Goal: Transaction & Acquisition: Obtain resource

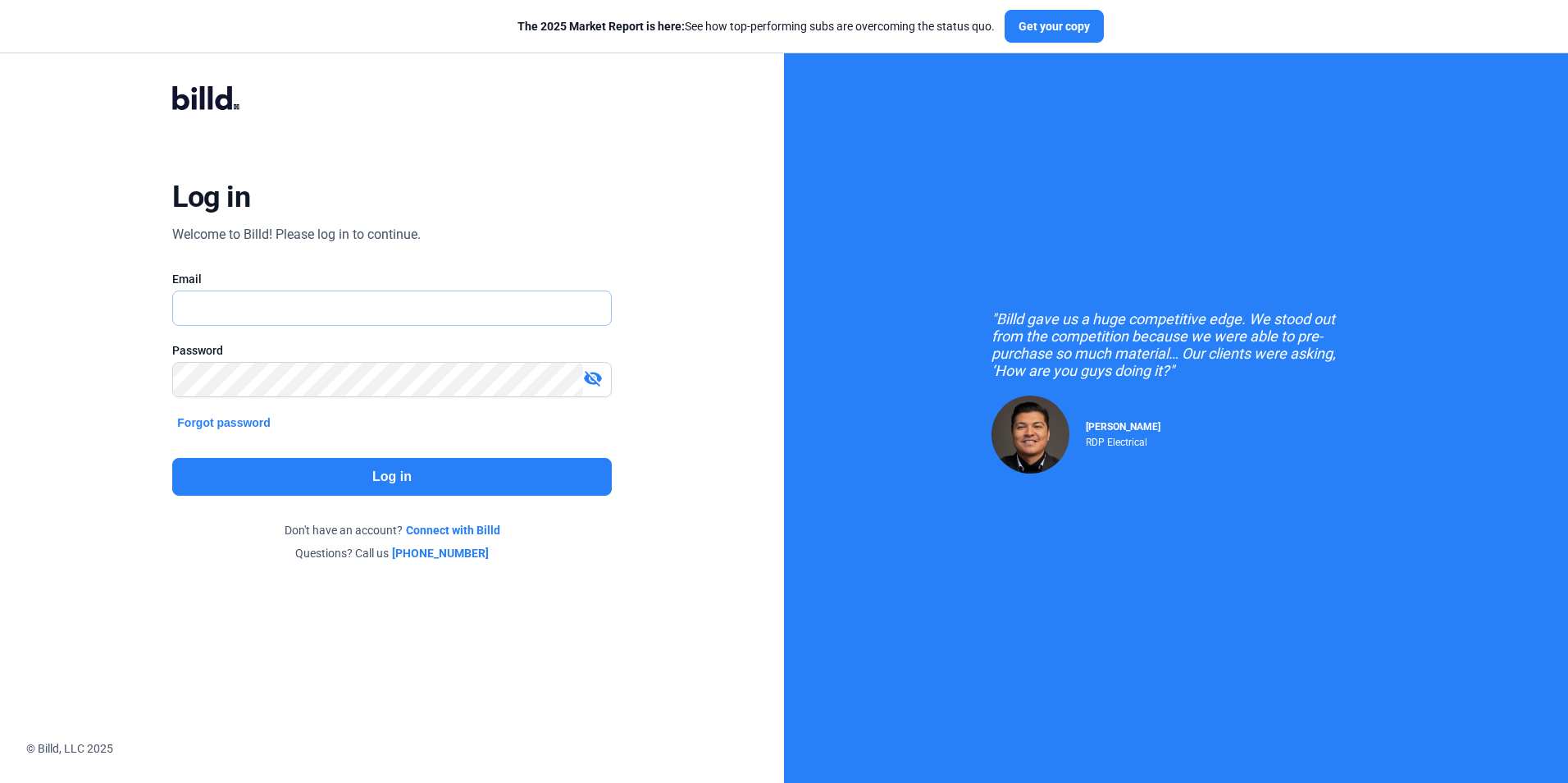
type input "[EMAIL_ADDRESS][DOMAIN_NAME]"
click at [338, 481] on button "Log in" at bounding box center [391, 476] width 439 height 38
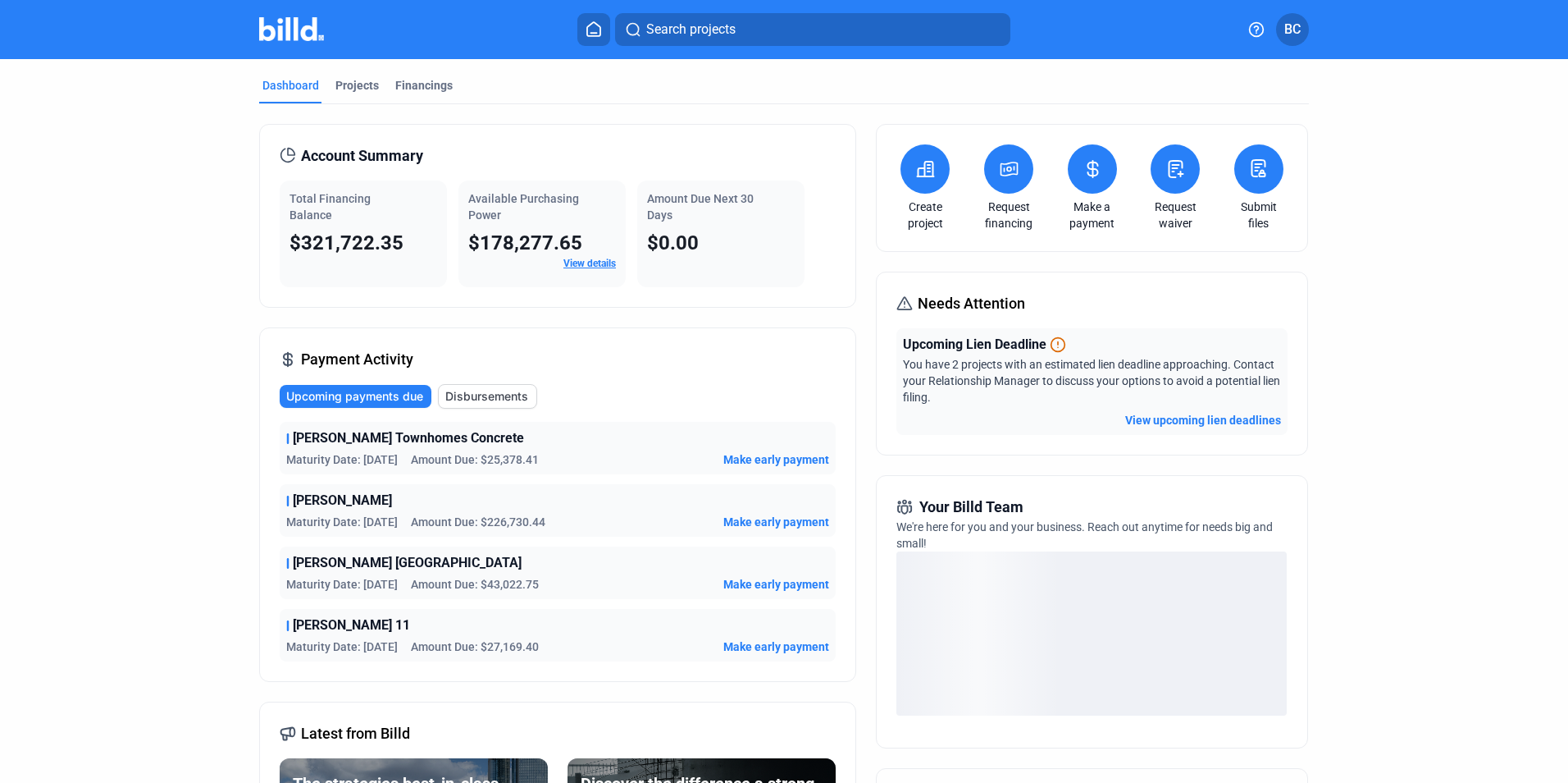
click at [572, 264] on link "View details" at bounding box center [590, 263] width 53 height 11
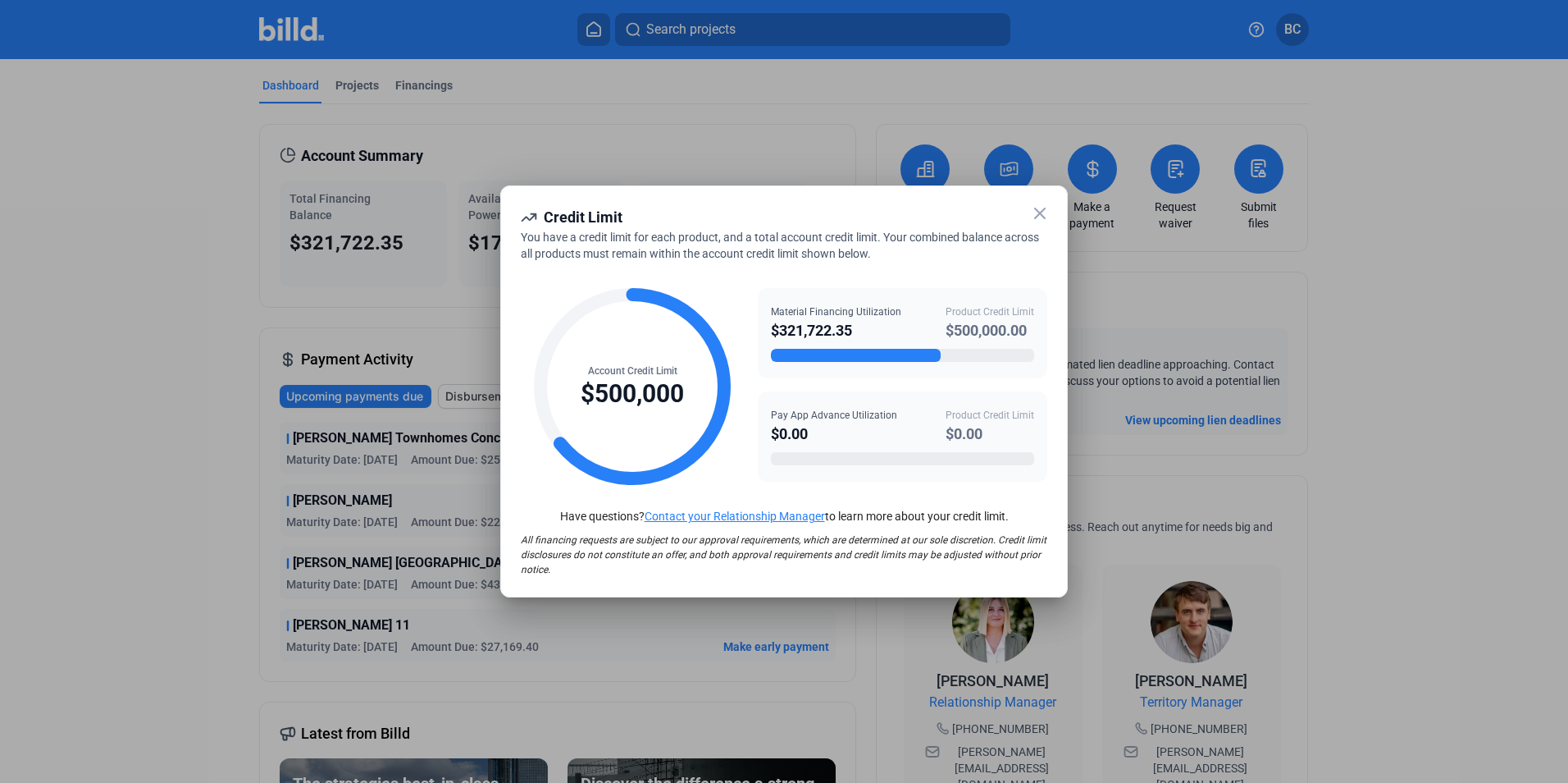
click at [1039, 215] on icon at bounding box center [1039, 213] width 10 height 10
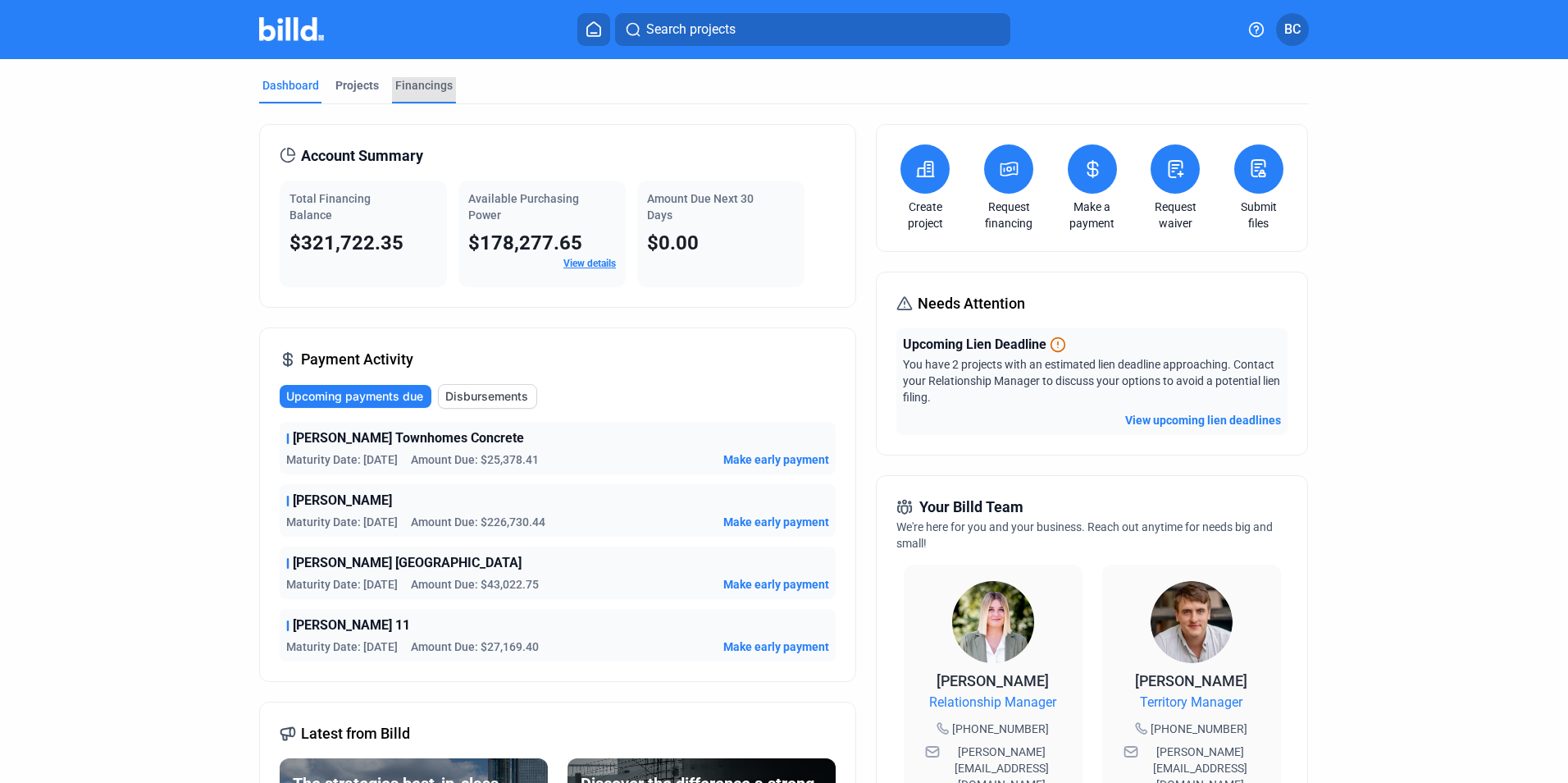
click at [408, 83] on div "Financings" at bounding box center [424, 85] width 57 height 17
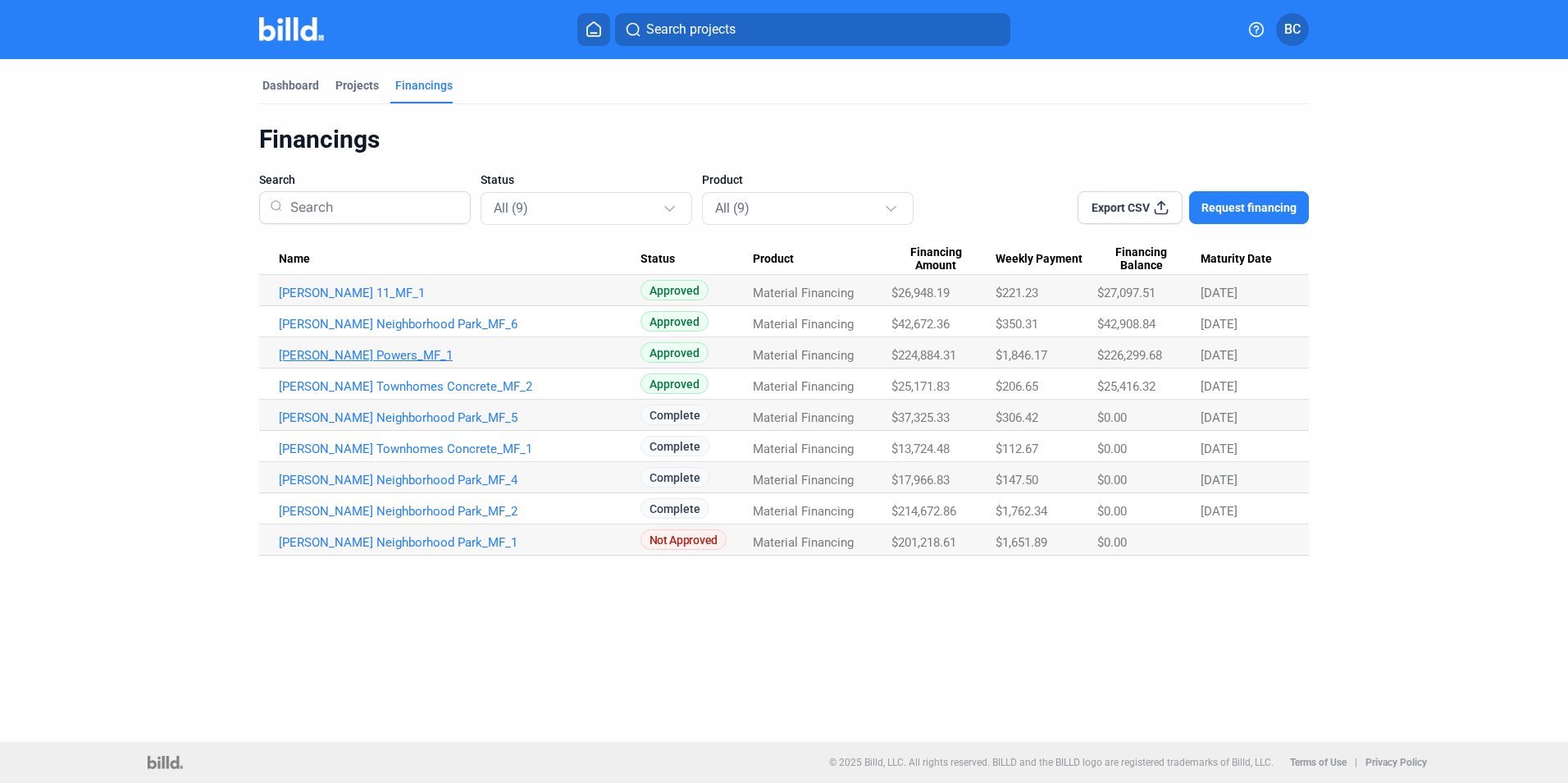
click at [355, 353] on link "[PERSON_NAME] Powers_MF_1" at bounding box center [460, 355] width 362 height 15
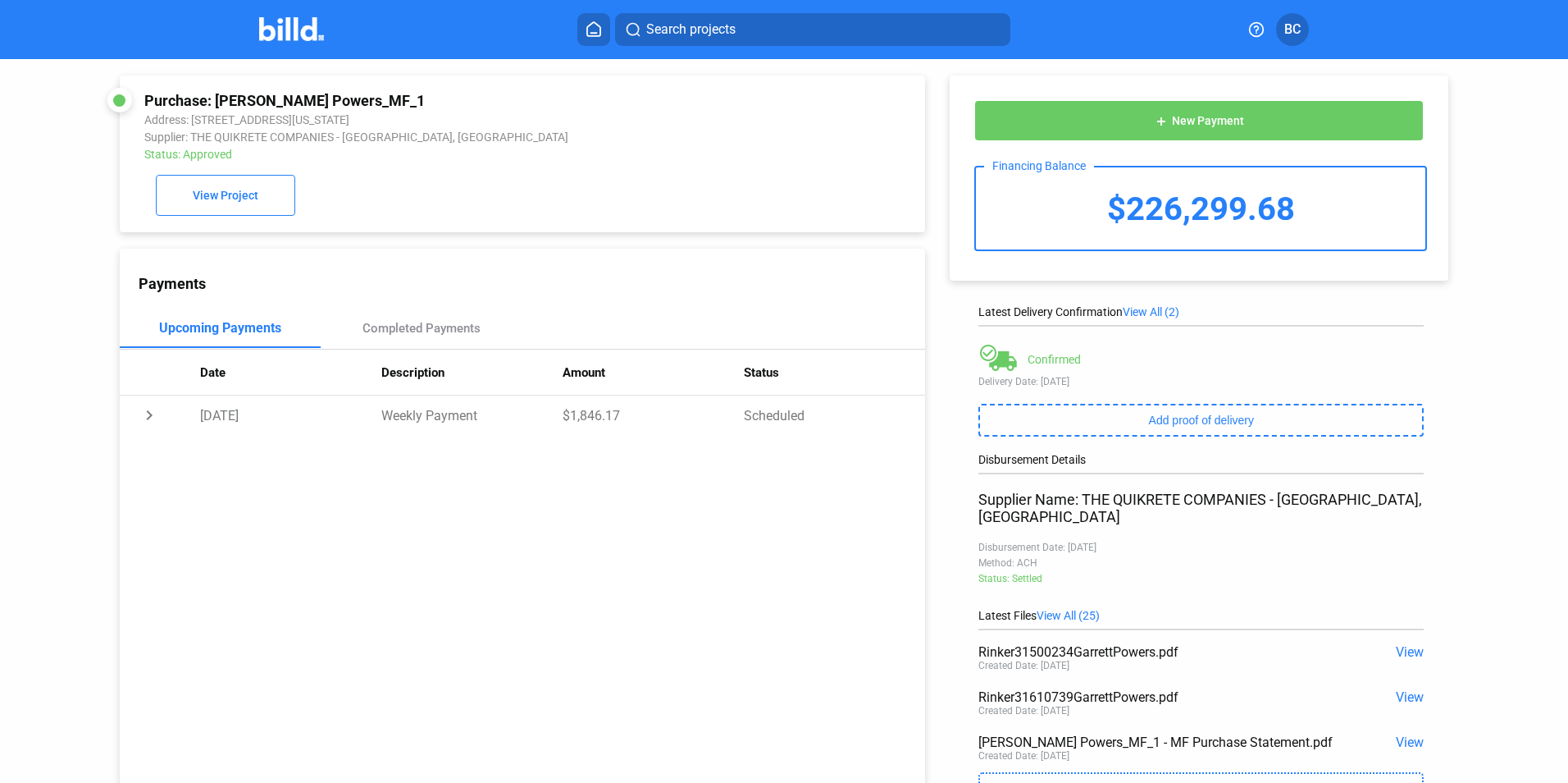
click at [586, 32] on icon at bounding box center [593, 29] width 17 height 16
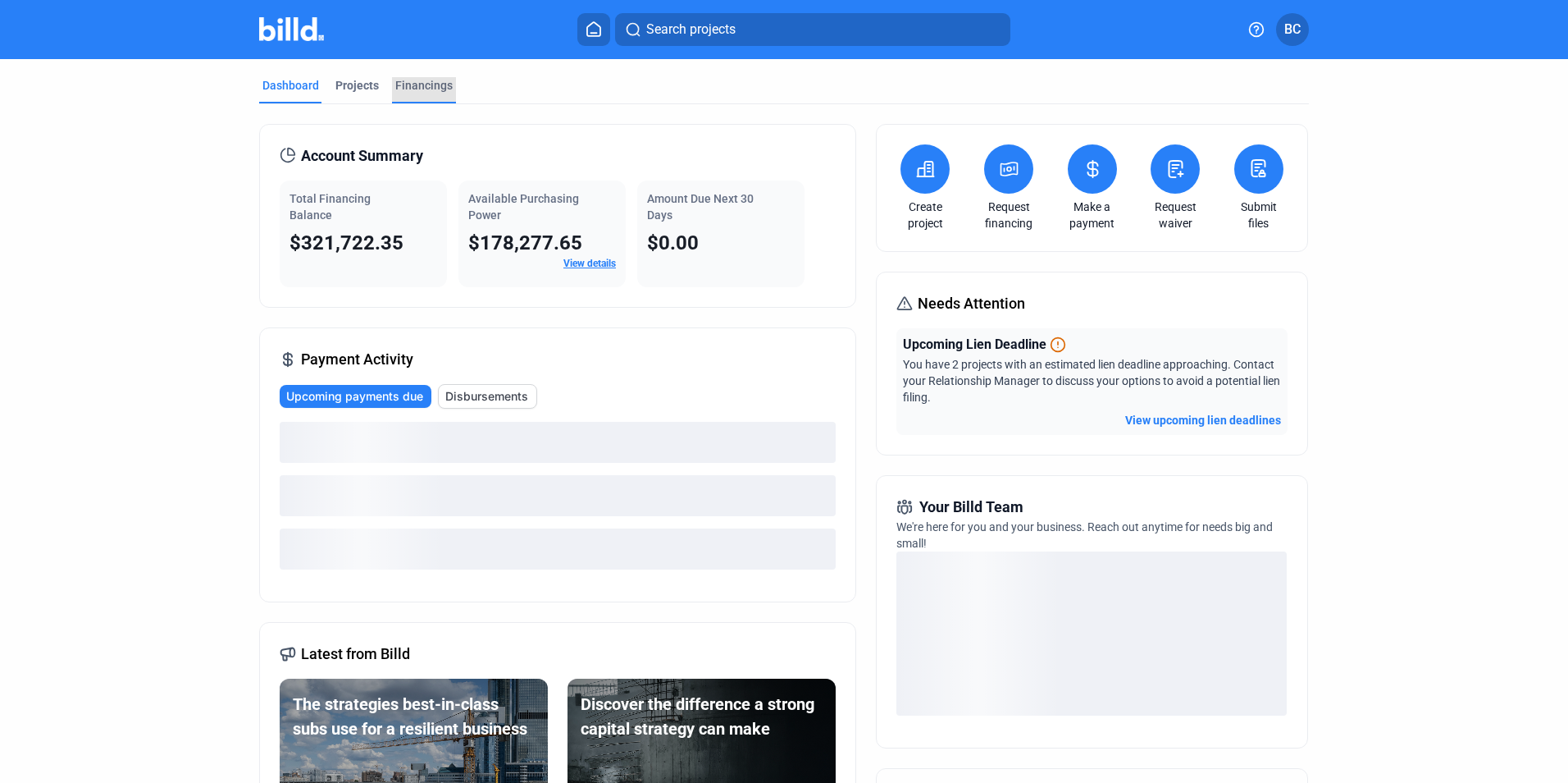
click at [426, 85] on div "Financings" at bounding box center [424, 85] width 57 height 17
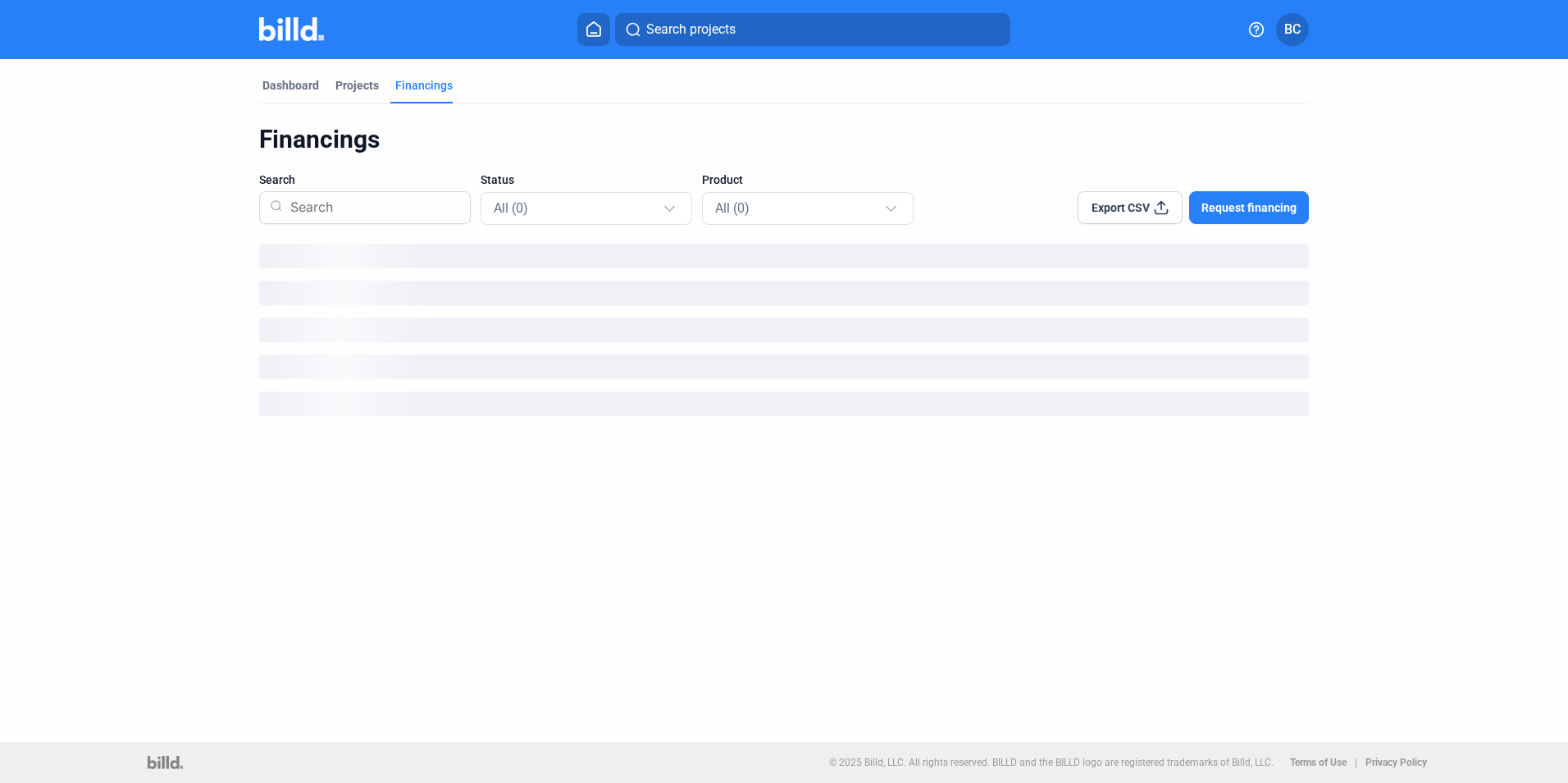
click at [1266, 204] on span "Request financing" at bounding box center [1249, 208] width 96 height 17
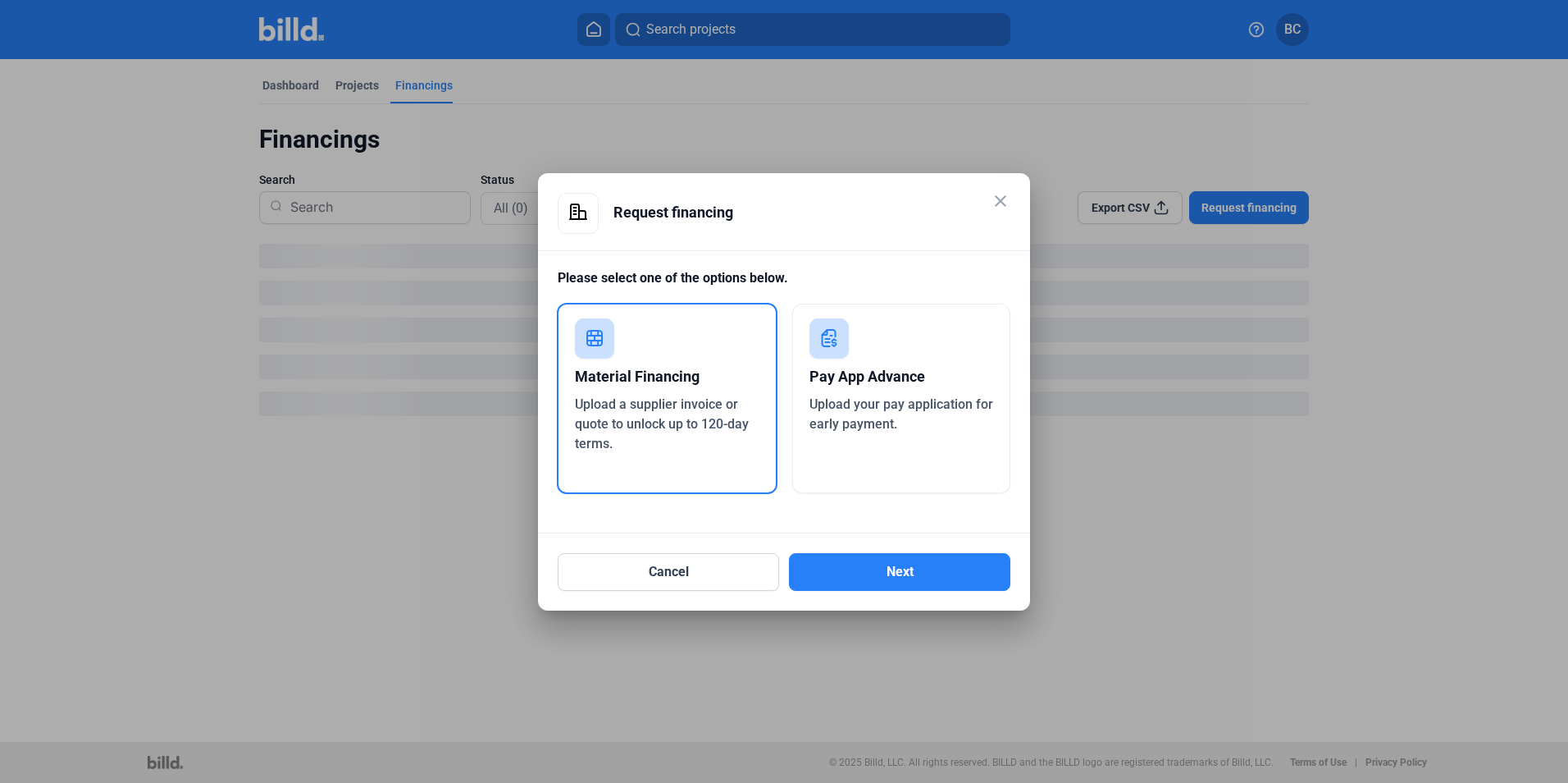
click at [659, 389] on div "Material Financing" at bounding box center [667, 376] width 185 height 36
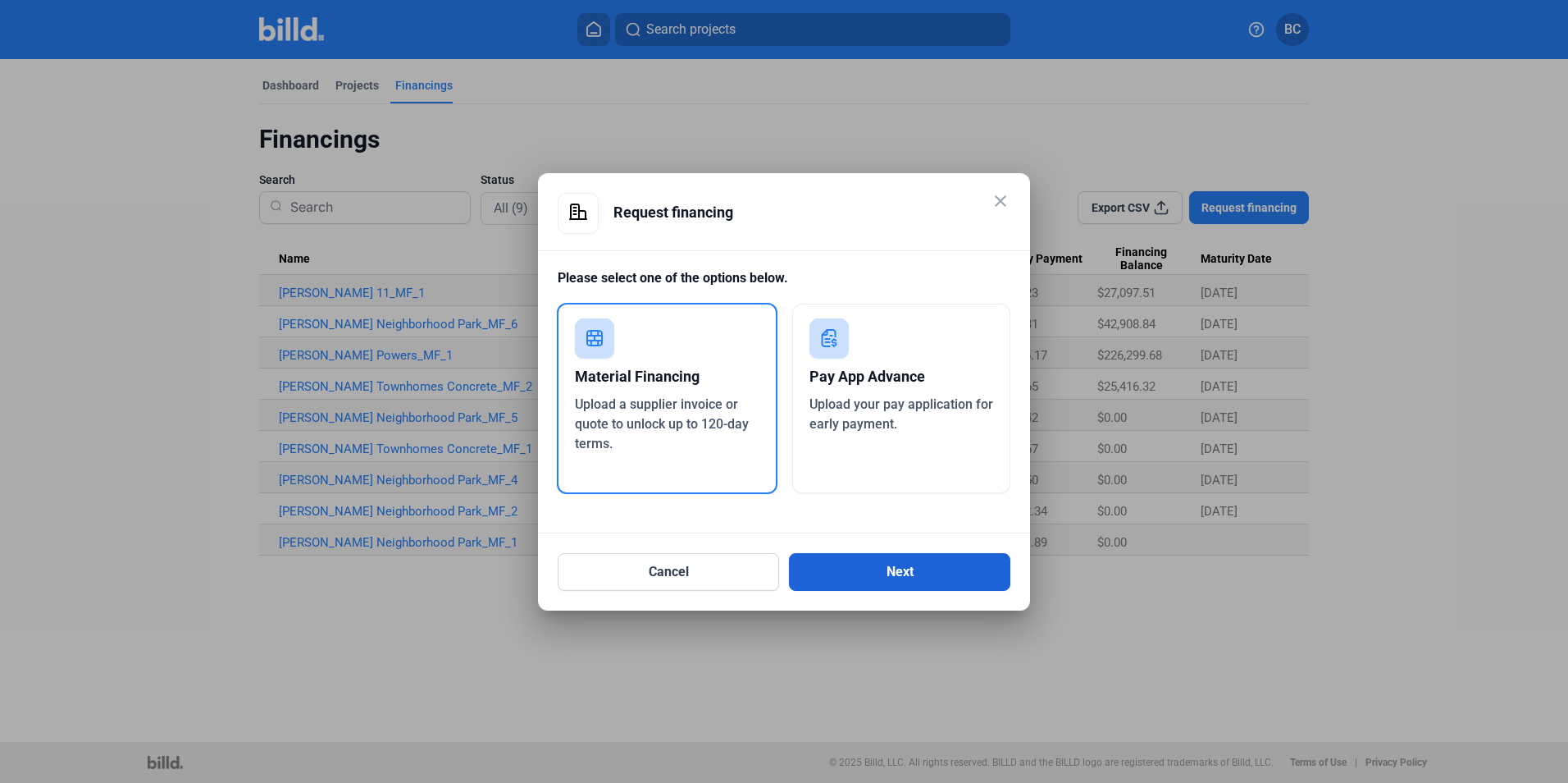
click at [909, 574] on button "Next" at bounding box center [899, 571] width 222 height 38
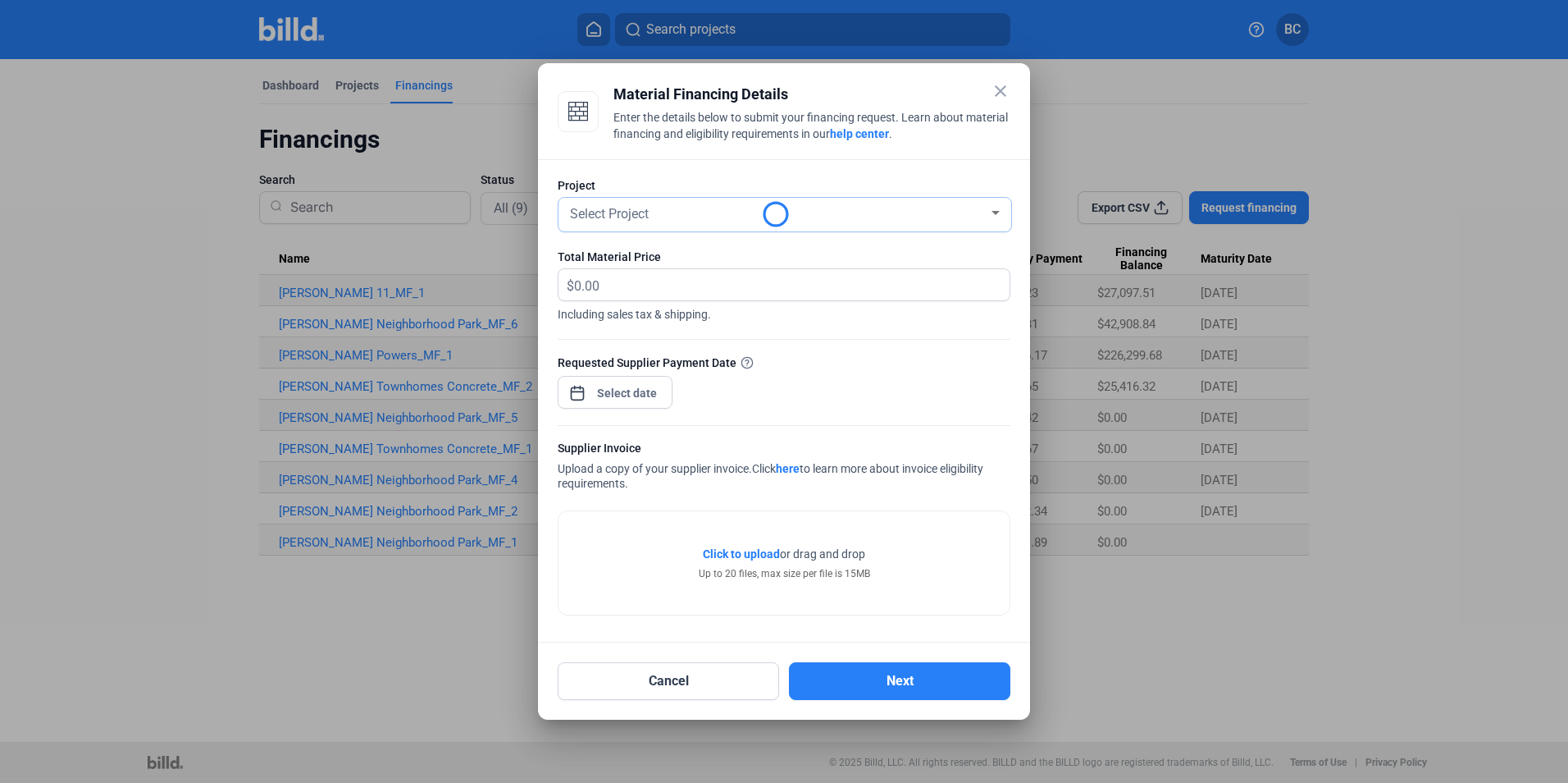
click at [987, 219] on div "Select Project" at bounding box center [777, 212] width 422 height 23
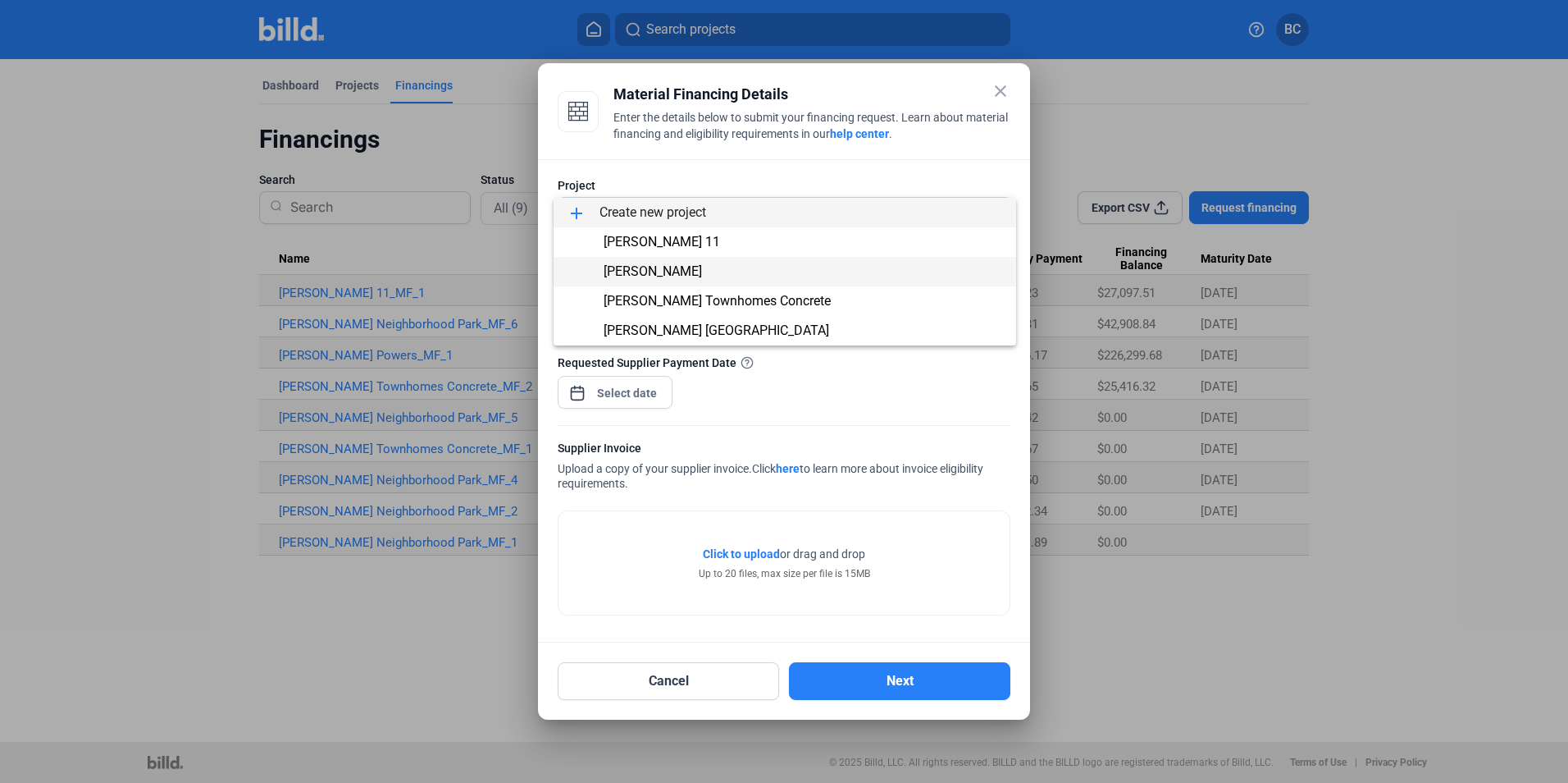
click at [797, 276] on span "[PERSON_NAME]" at bounding box center [784, 272] width 436 height 30
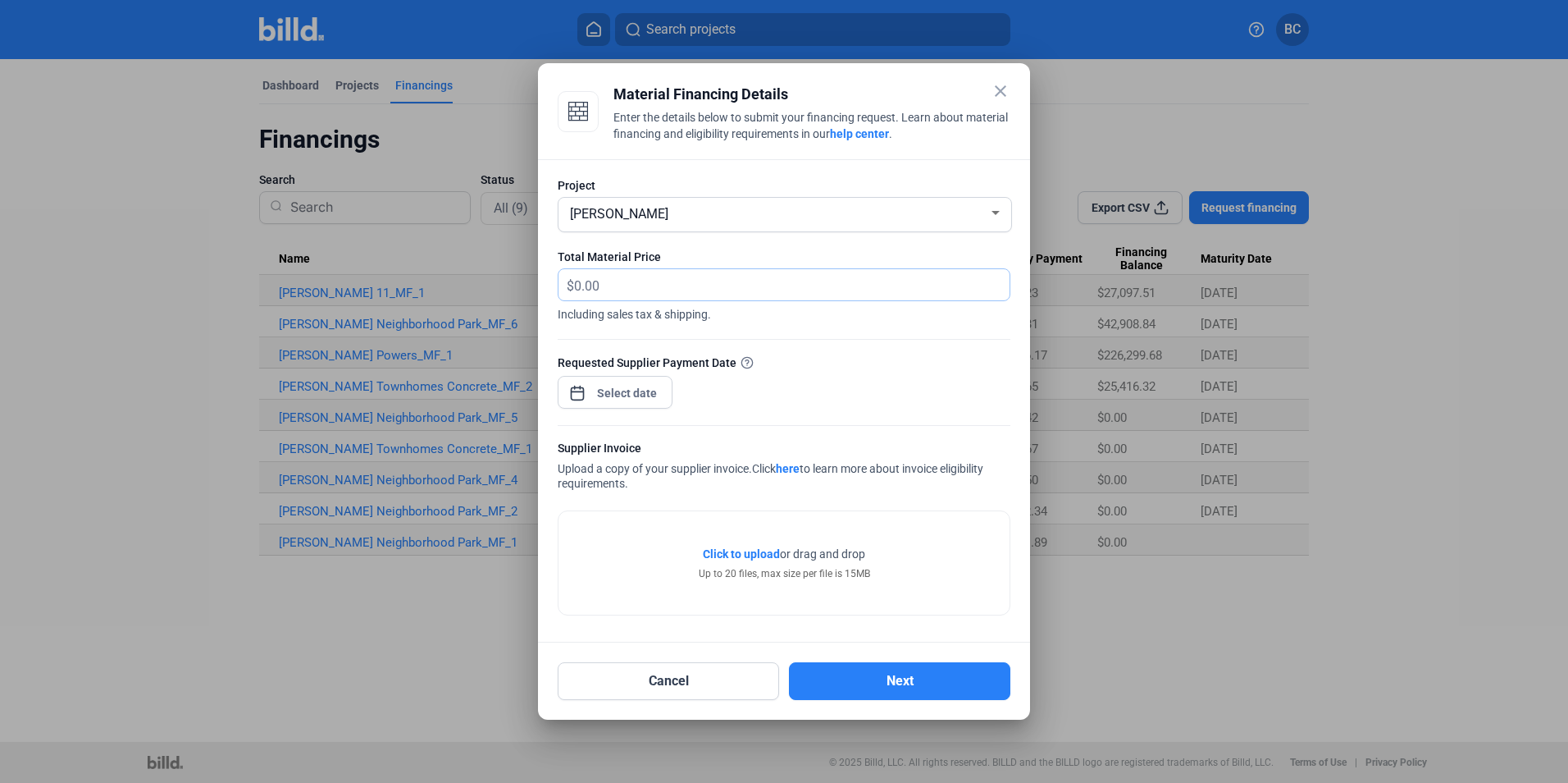
click at [606, 286] on input "text" at bounding box center [782, 285] width 416 height 32
type input "18,822.79"
click at [570, 392] on span "Open calendar" at bounding box center [577, 385] width 39 height 39
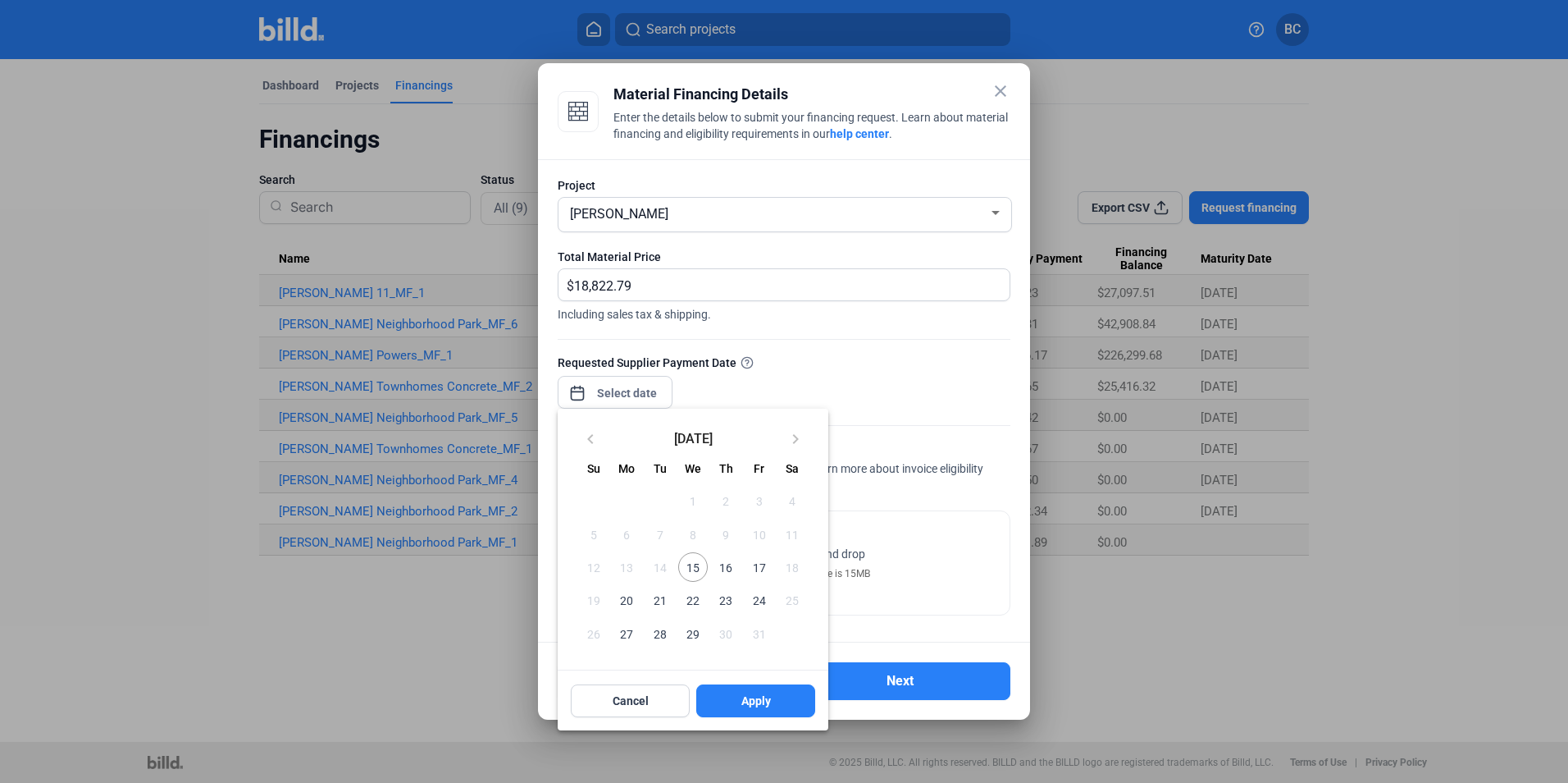
click at [755, 565] on span "17" at bounding box center [759, 567] width 30 height 30
click at [719, 699] on button "Apply" at bounding box center [756, 700] width 119 height 32
type input "[DATE]"
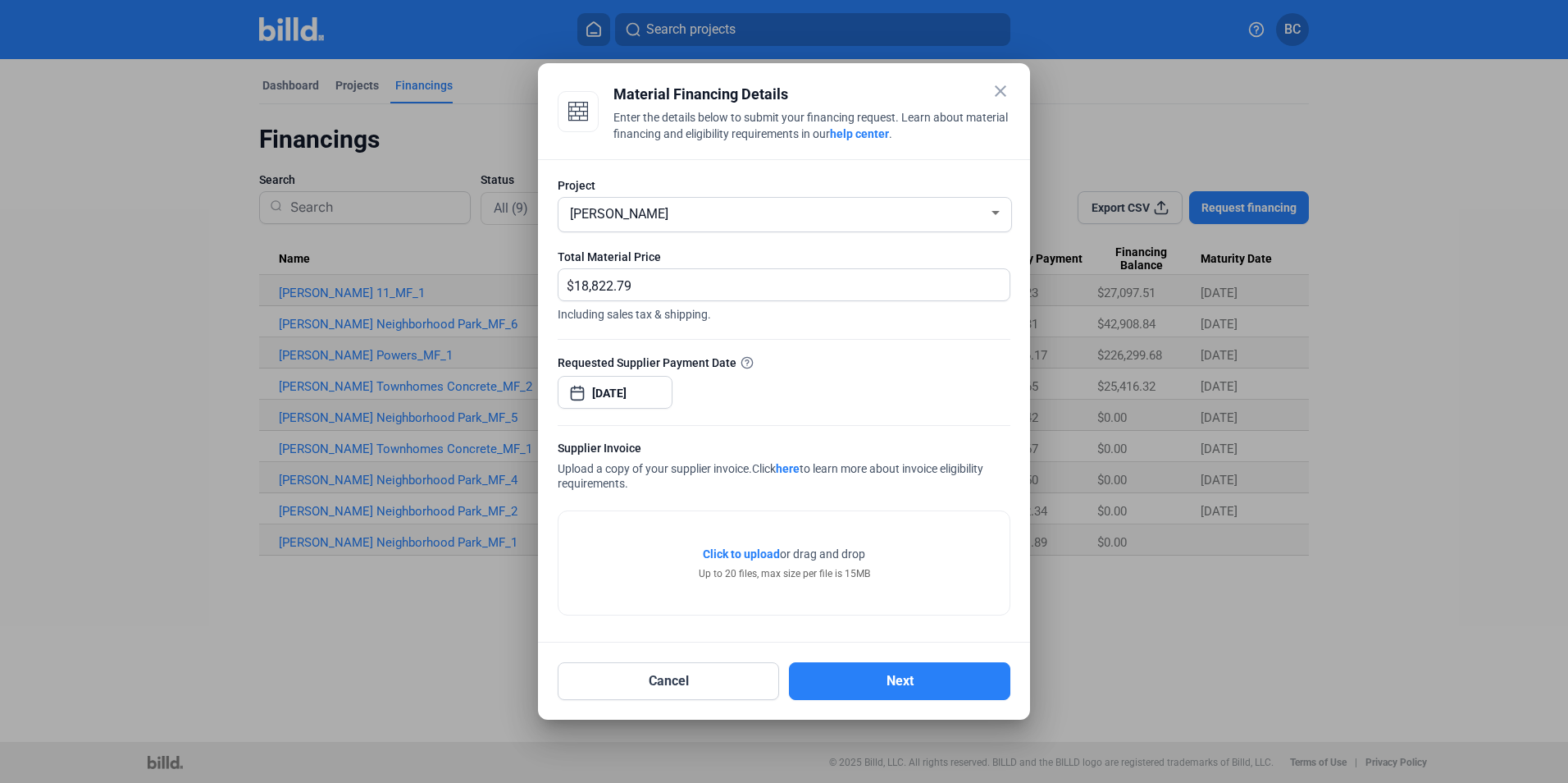
click at [729, 556] on span "Click to upload" at bounding box center [741, 554] width 77 height 13
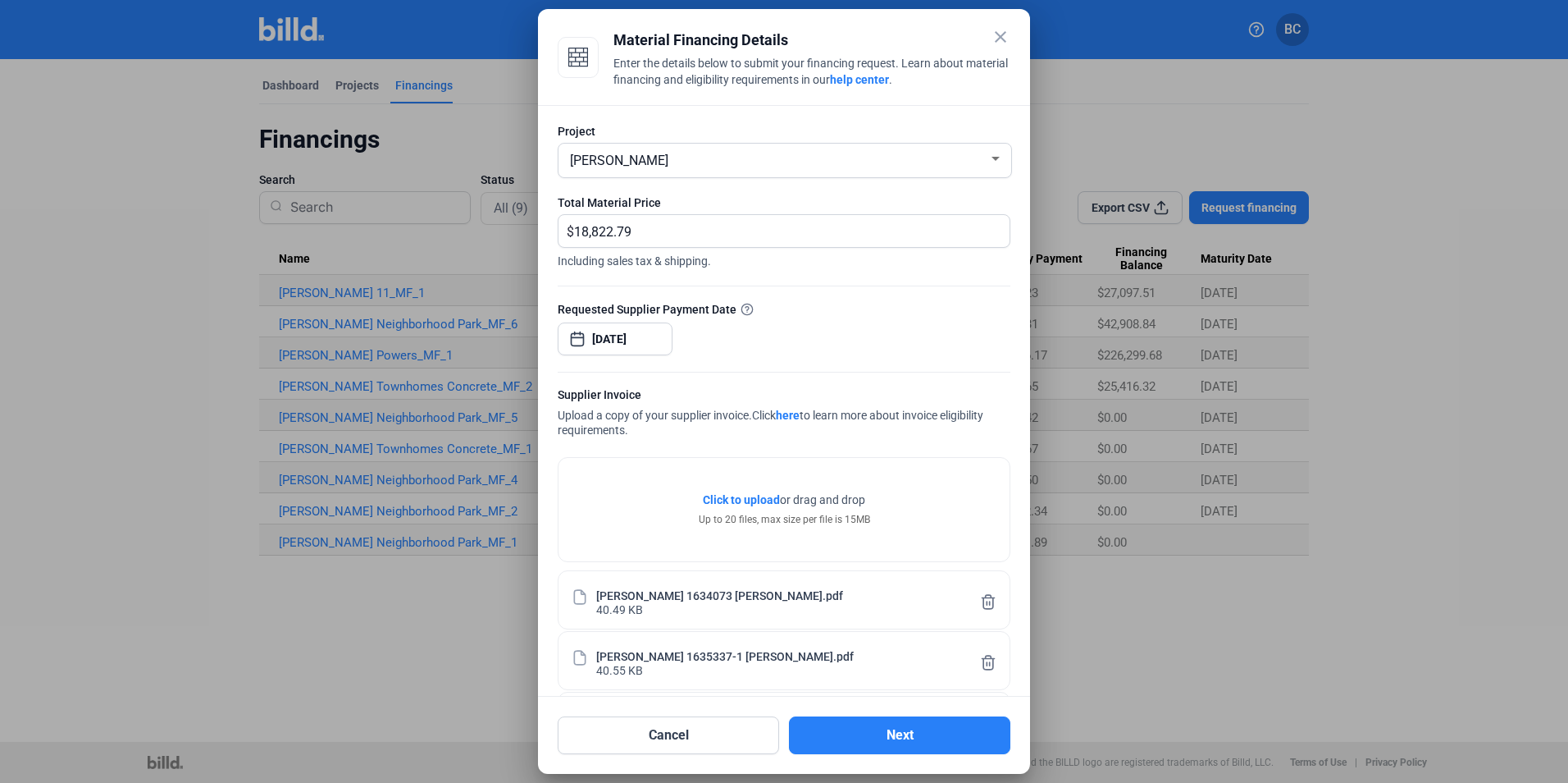
click at [724, 500] on span "Click to upload" at bounding box center [741, 499] width 77 height 13
click at [733, 501] on span "Click to upload" at bounding box center [741, 499] width 77 height 13
click at [925, 734] on button "Next" at bounding box center [899, 735] width 222 height 38
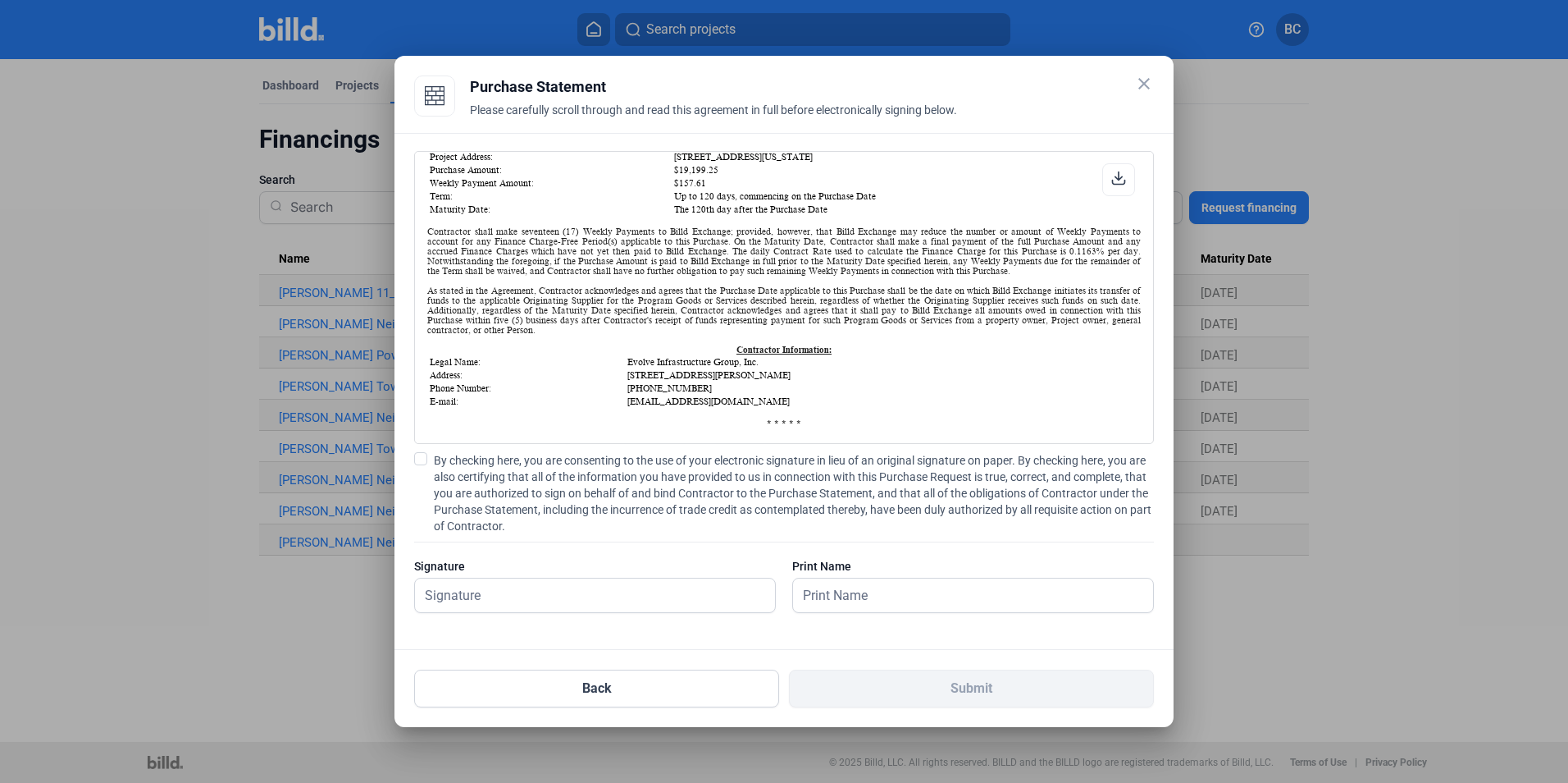
scroll to position [328, 0]
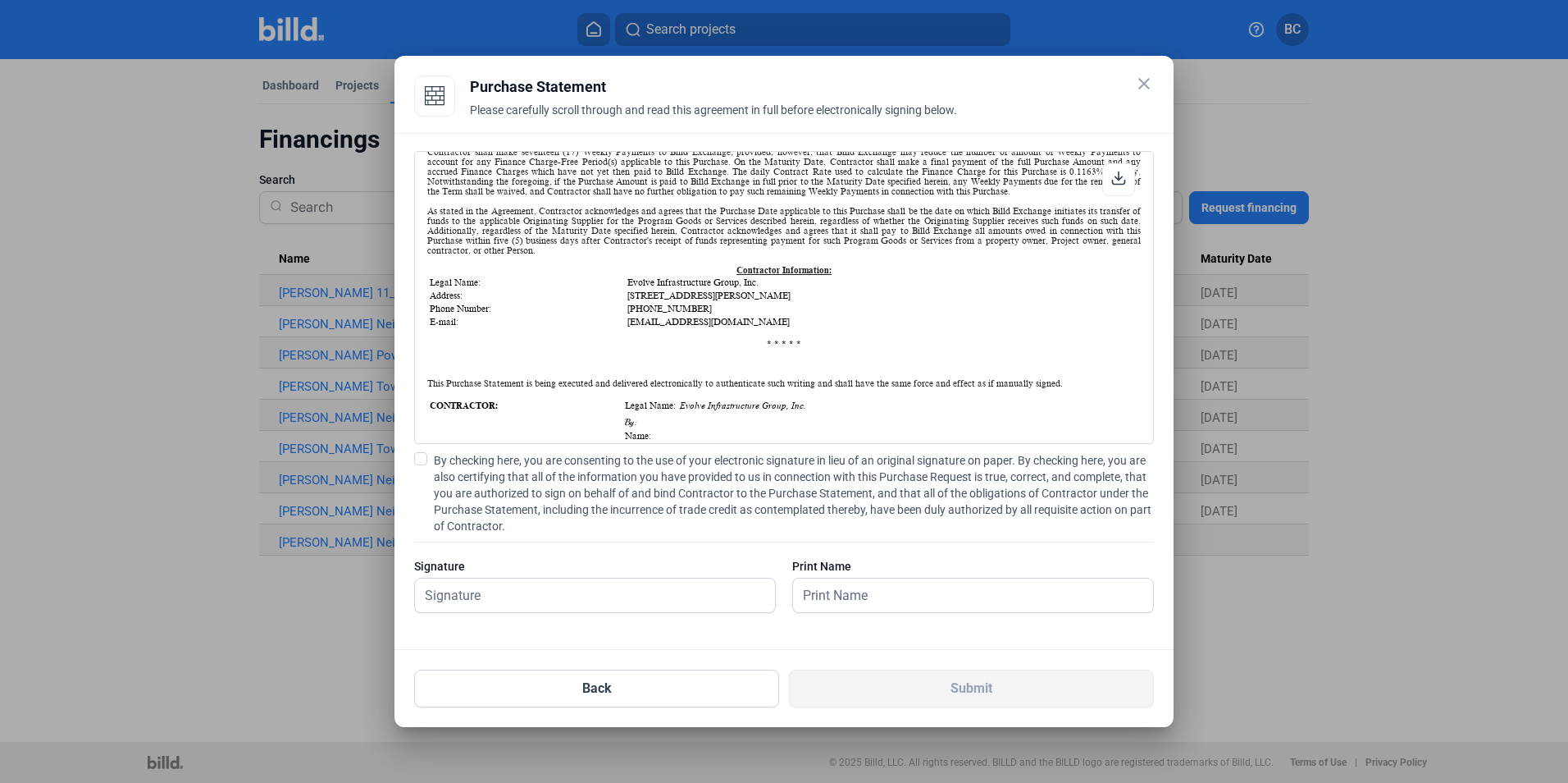
click at [426, 457] on span at bounding box center [421, 458] width 13 height 13
click at [0, 0] on input "By checking here, you are consenting to the use of your electronic signature in…" at bounding box center [0, 0] width 0 height 0
click at [481, 603] on input "text" at bounding box center [594, 595] width 360 height 33
type input "[PERSON_NAME]"
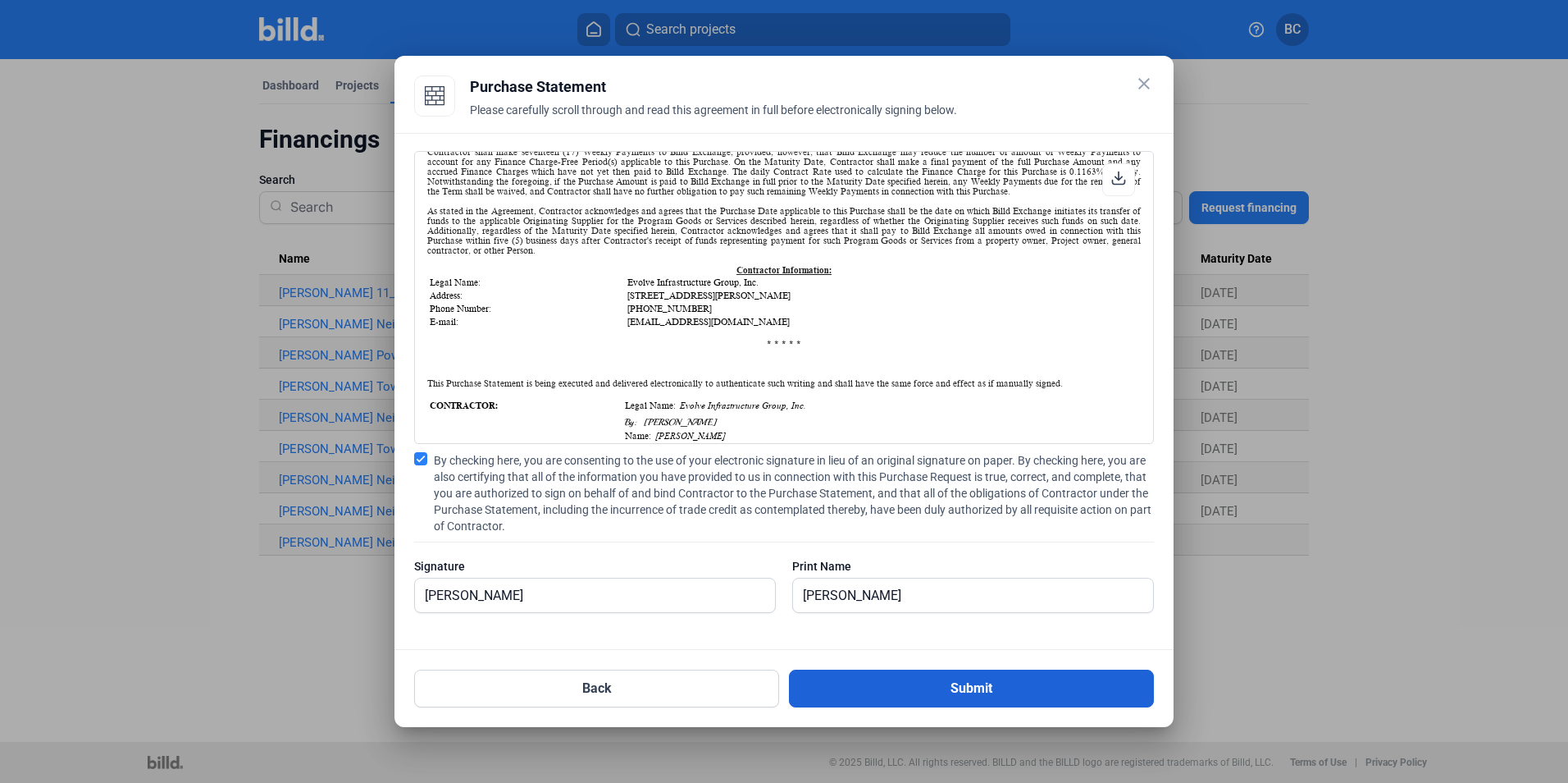
click at [887, 687] on button "Submit" at bounding box center [972, 688] width 365 height 38
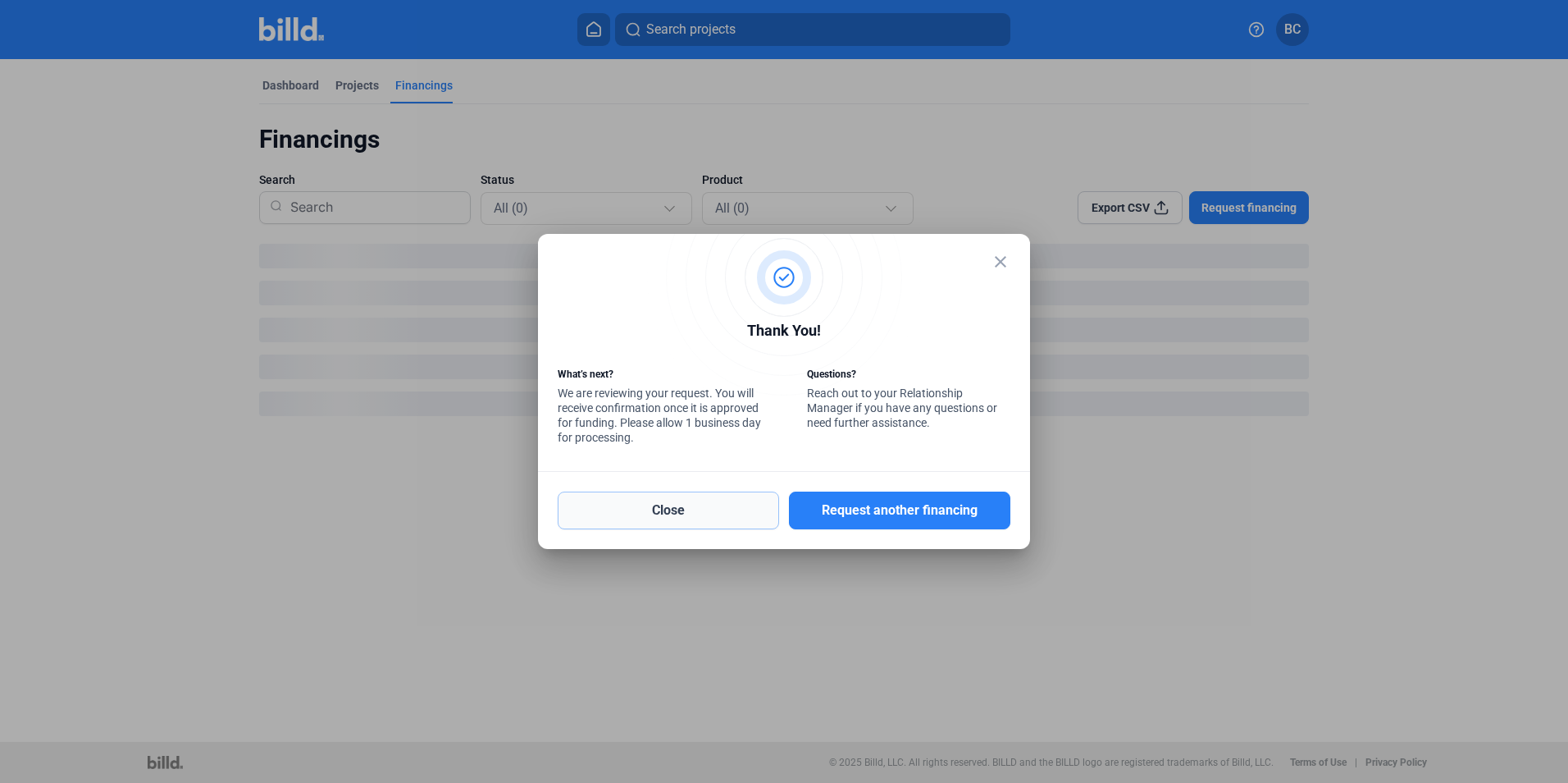
click at [727, 510] on button "Close" at bounding box center [668, 510] width 222 height 38
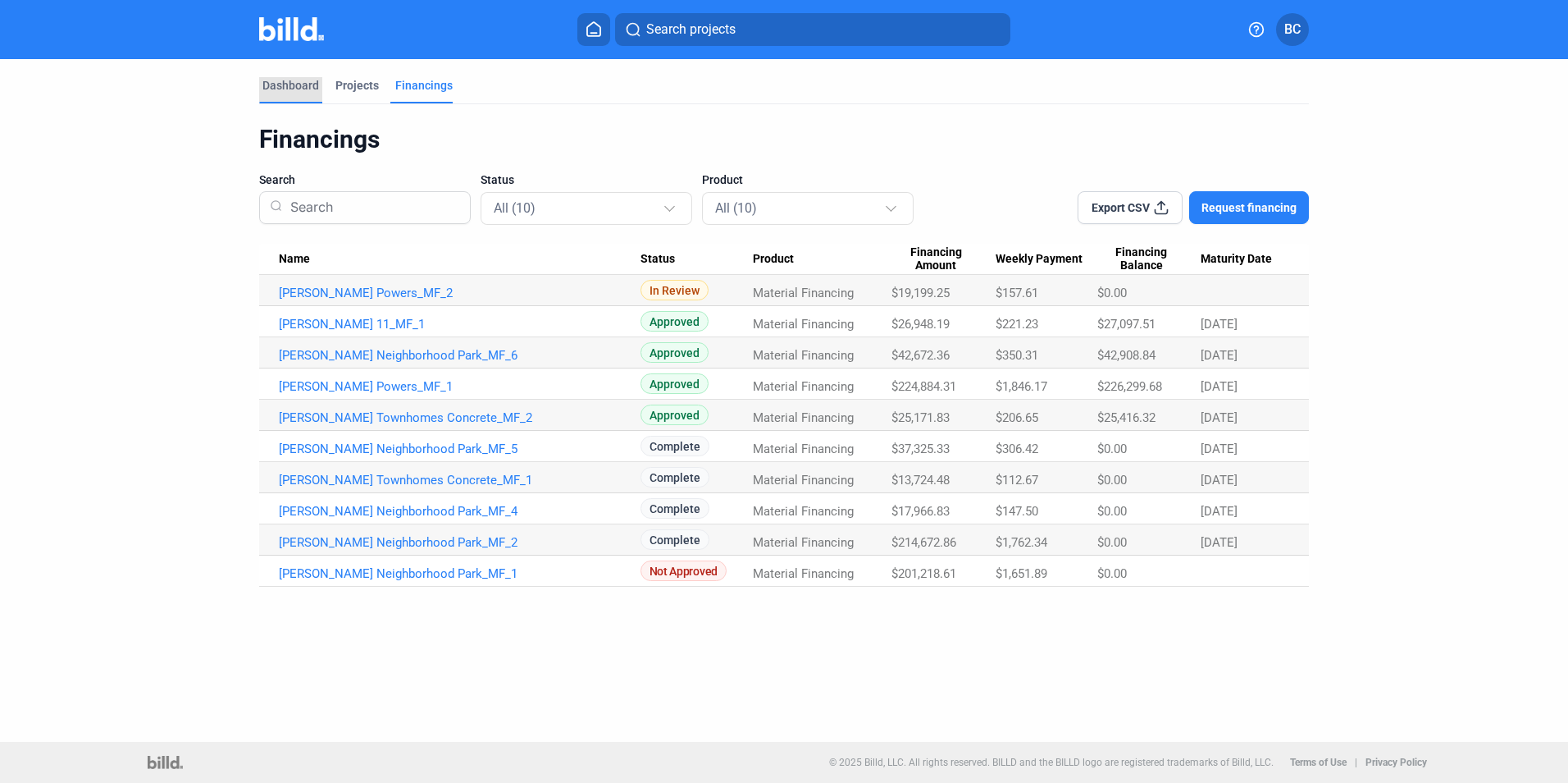
click at [295, 83] on div "Dashboard" at bounding box center [290, 85] width 57 height 17
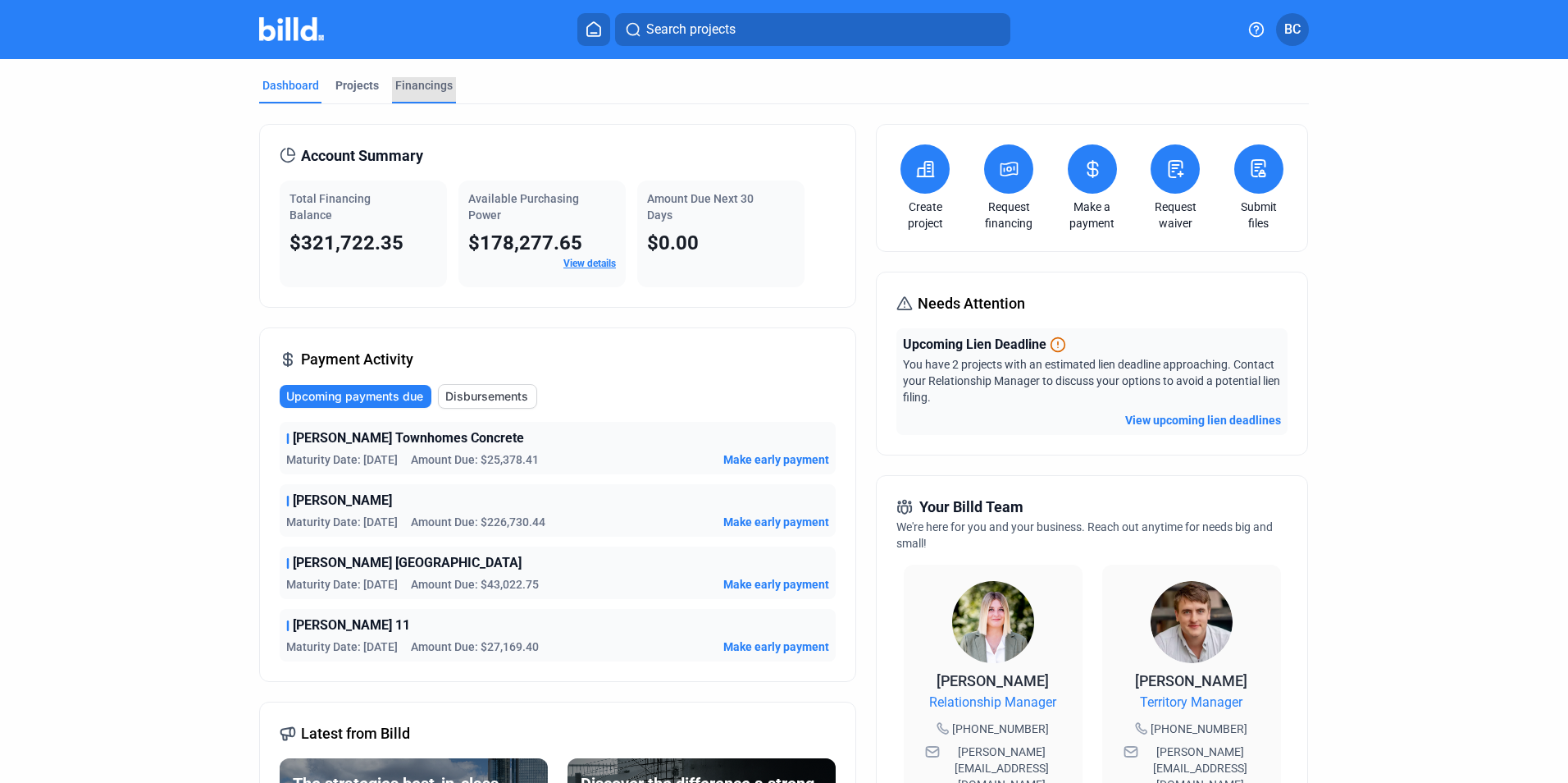
click at [421, 84] on div "Financings" at bounding box center [424, 85] width 57 height 17
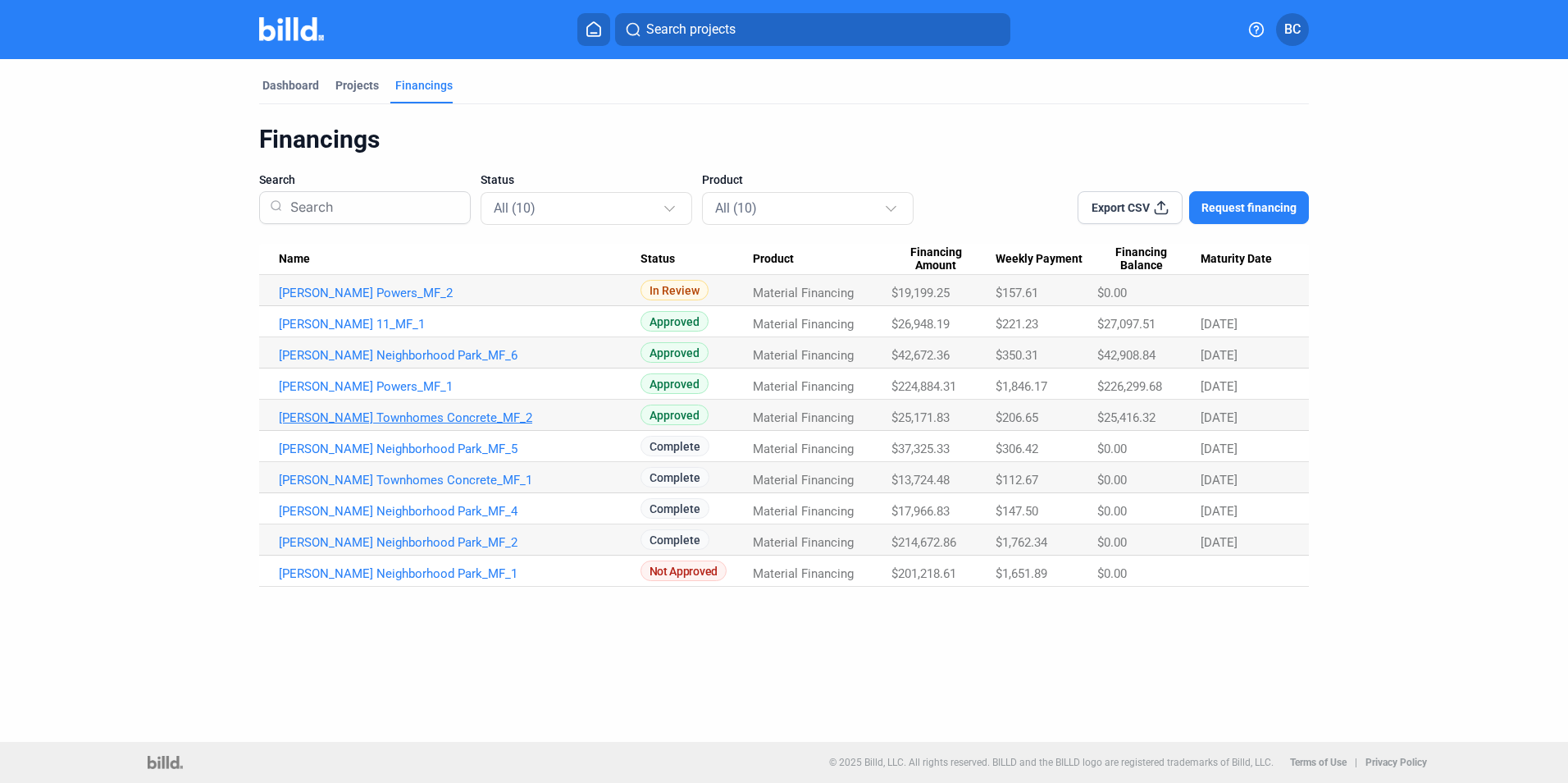
click at [411, 423] on link "[PERSON_NAME] Townhomes Concrete_MF_2" at bounding box center [460, 417] width 362 height 15
click at [396, 415] on link "[PERSON_NAME] Townhomes Concrete_MF_2" at bounding box center [460, 417] width 362 height 15
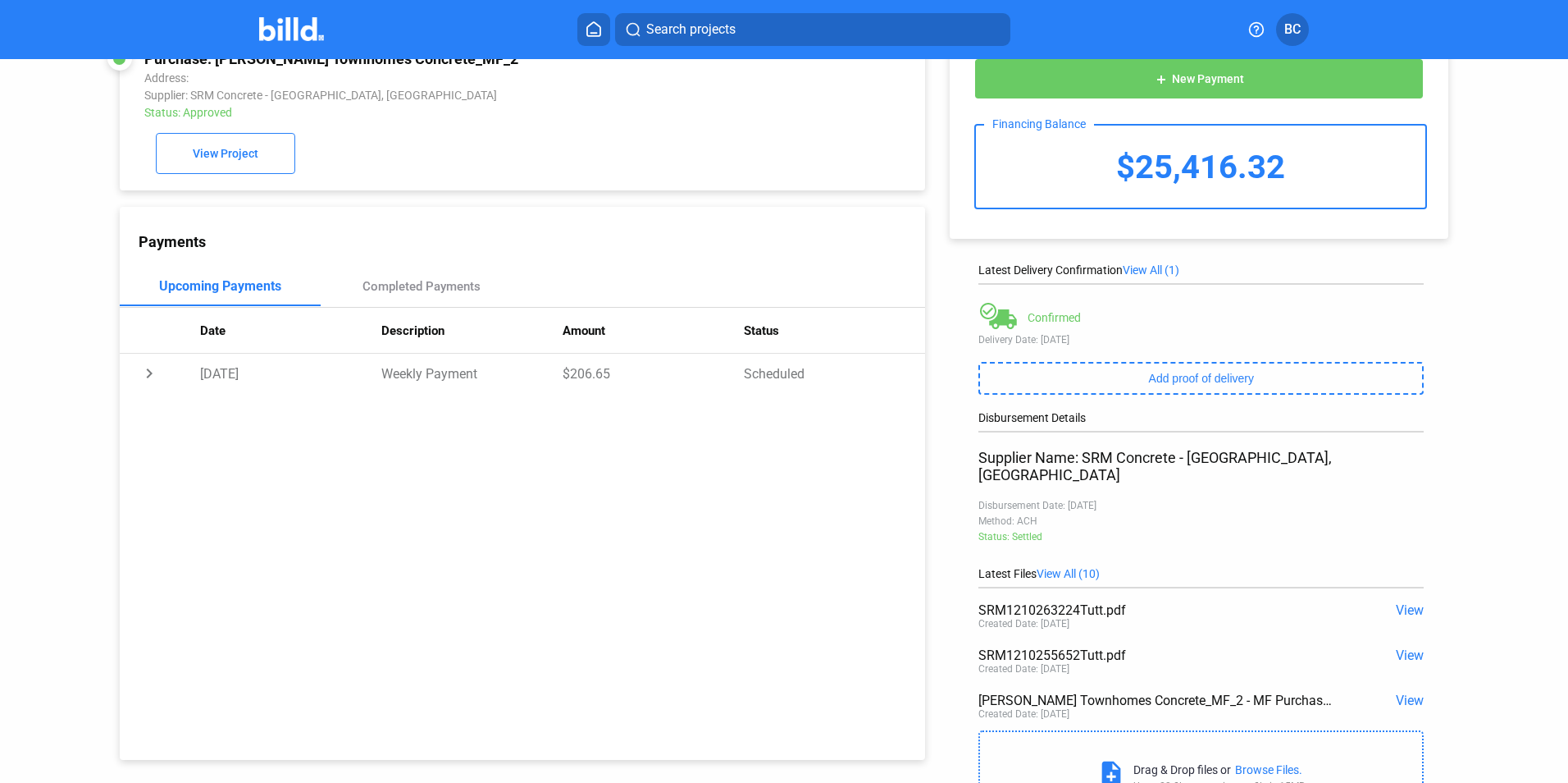
scroll to position [82, 0]
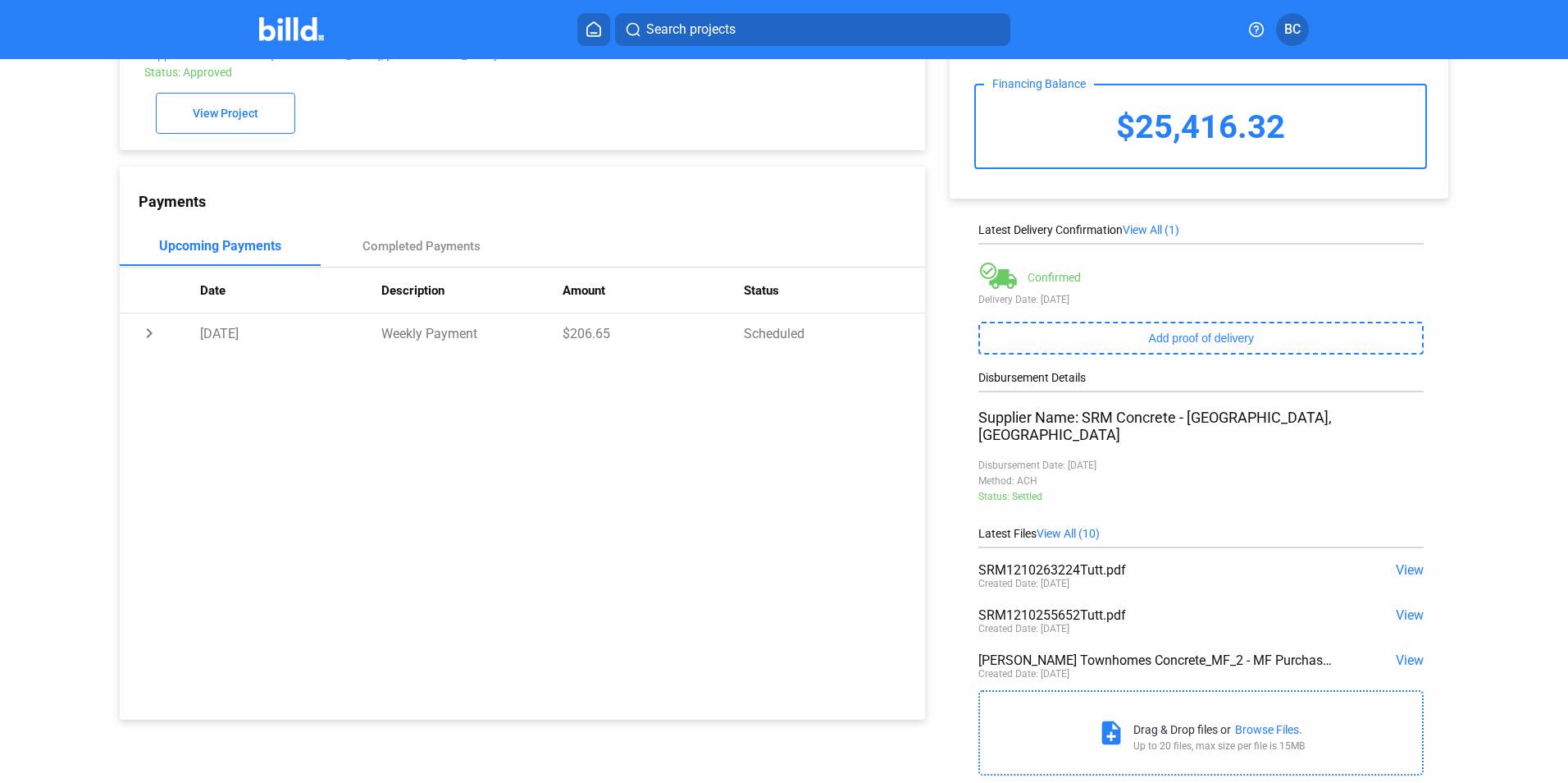
click at [1052, 527] on span "View All (10)" at bounding box center [1068, 533] width 63 height 13
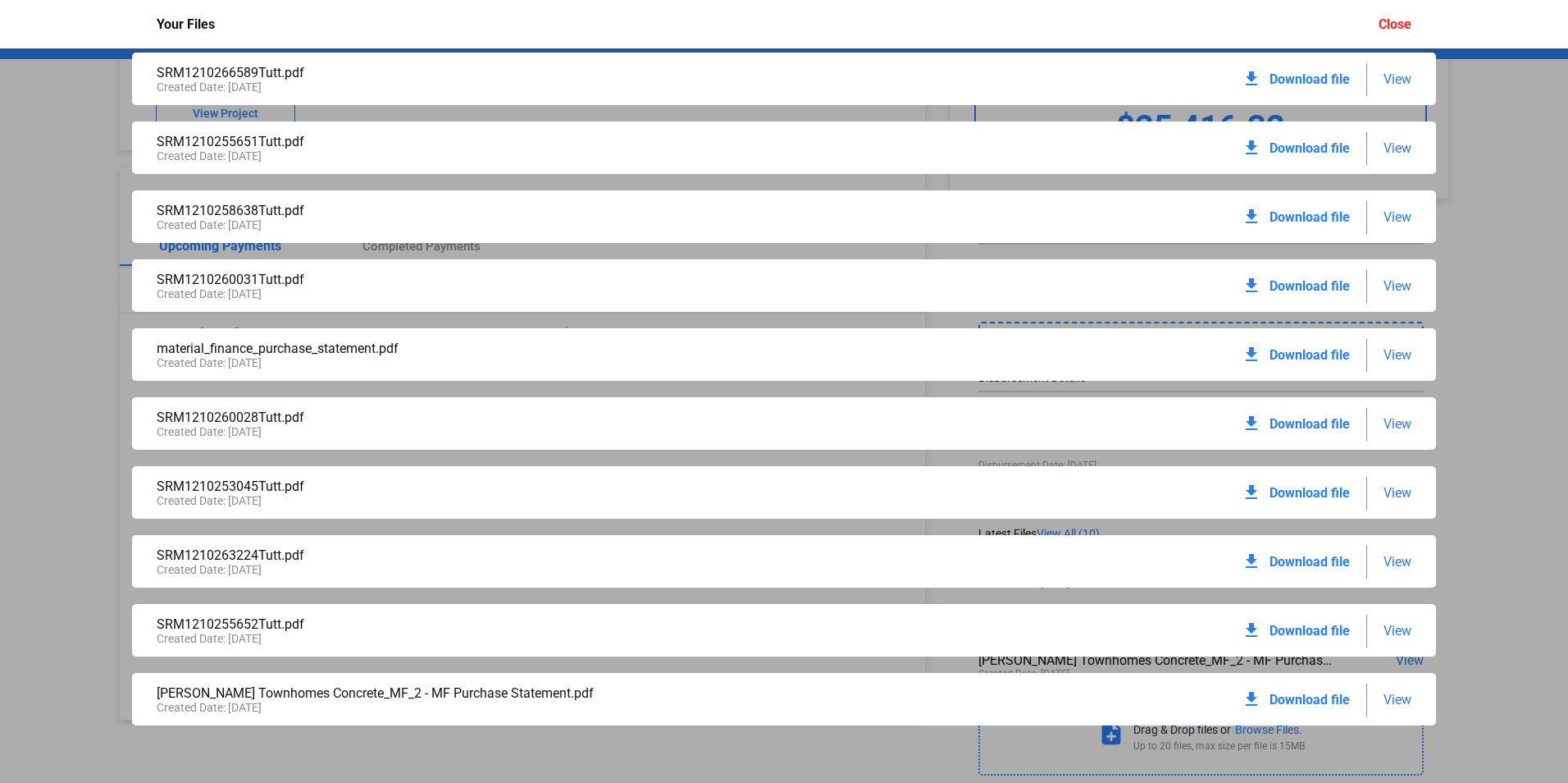
scroll to position [0, 0]
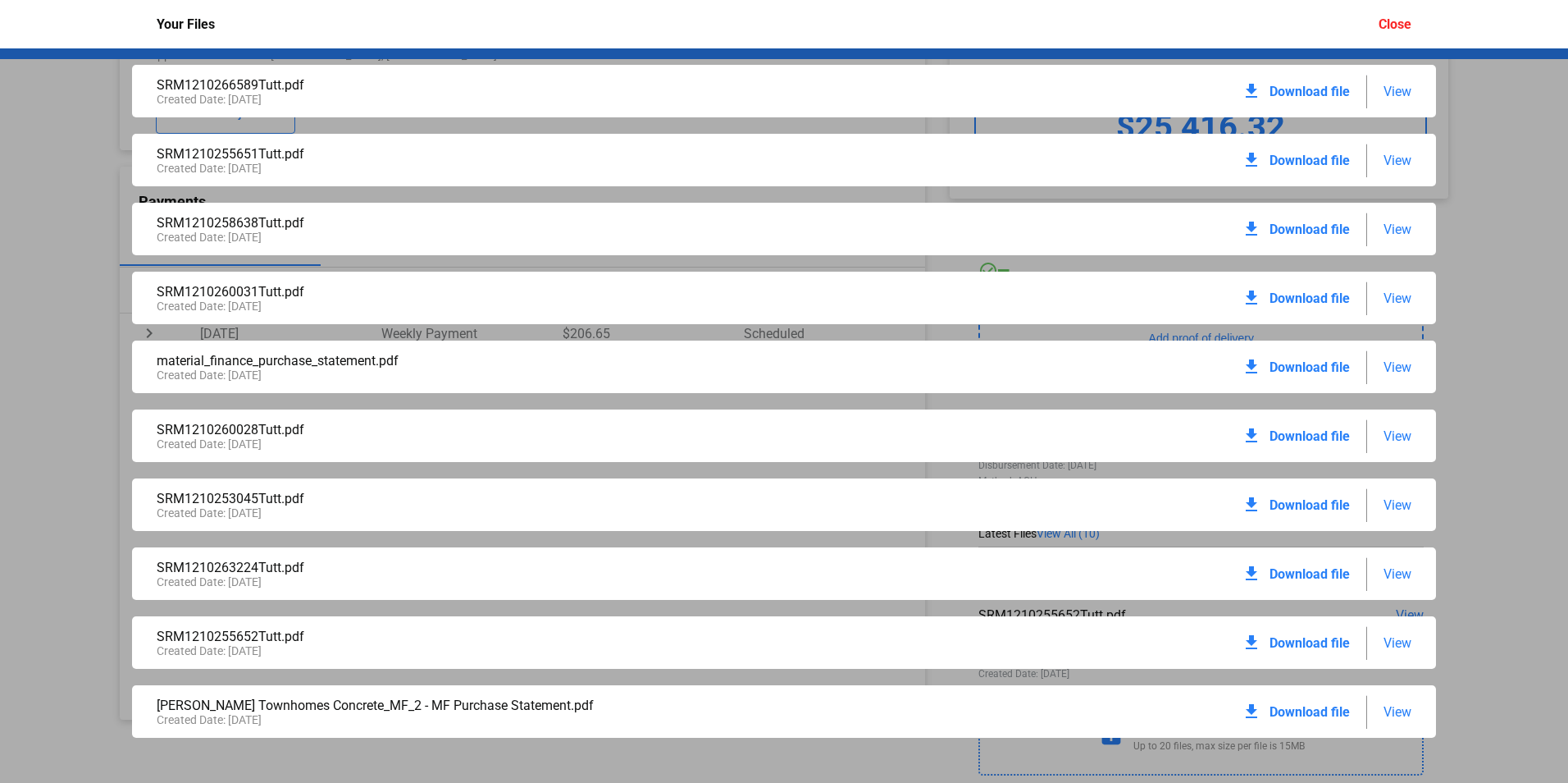
click at [1409, 18] on div "Close" at bounding box center [1395, 24] width 32 height 16
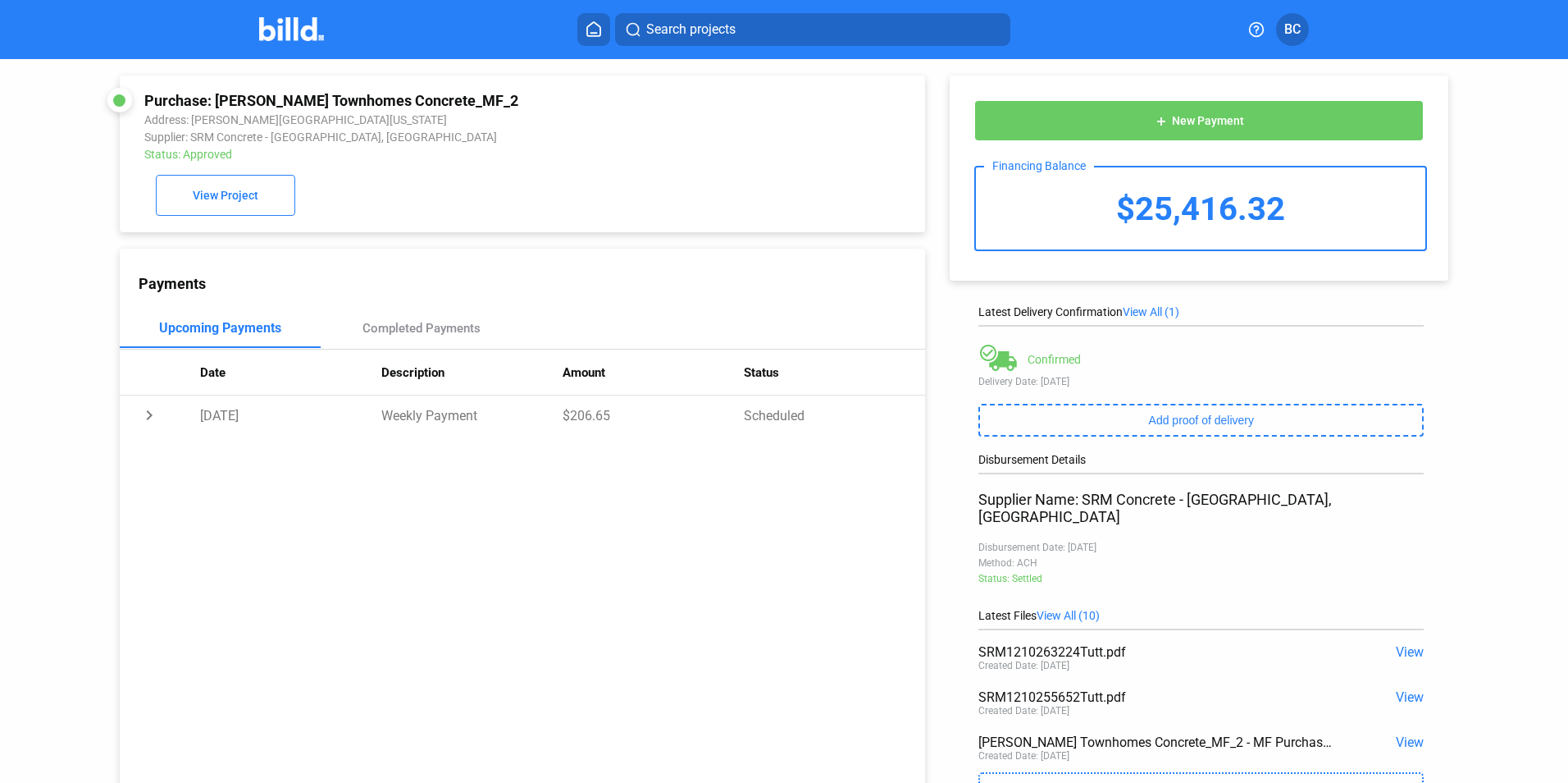
click at [599, 32] on icon at bounding box center [593, 29] width 17 height 16
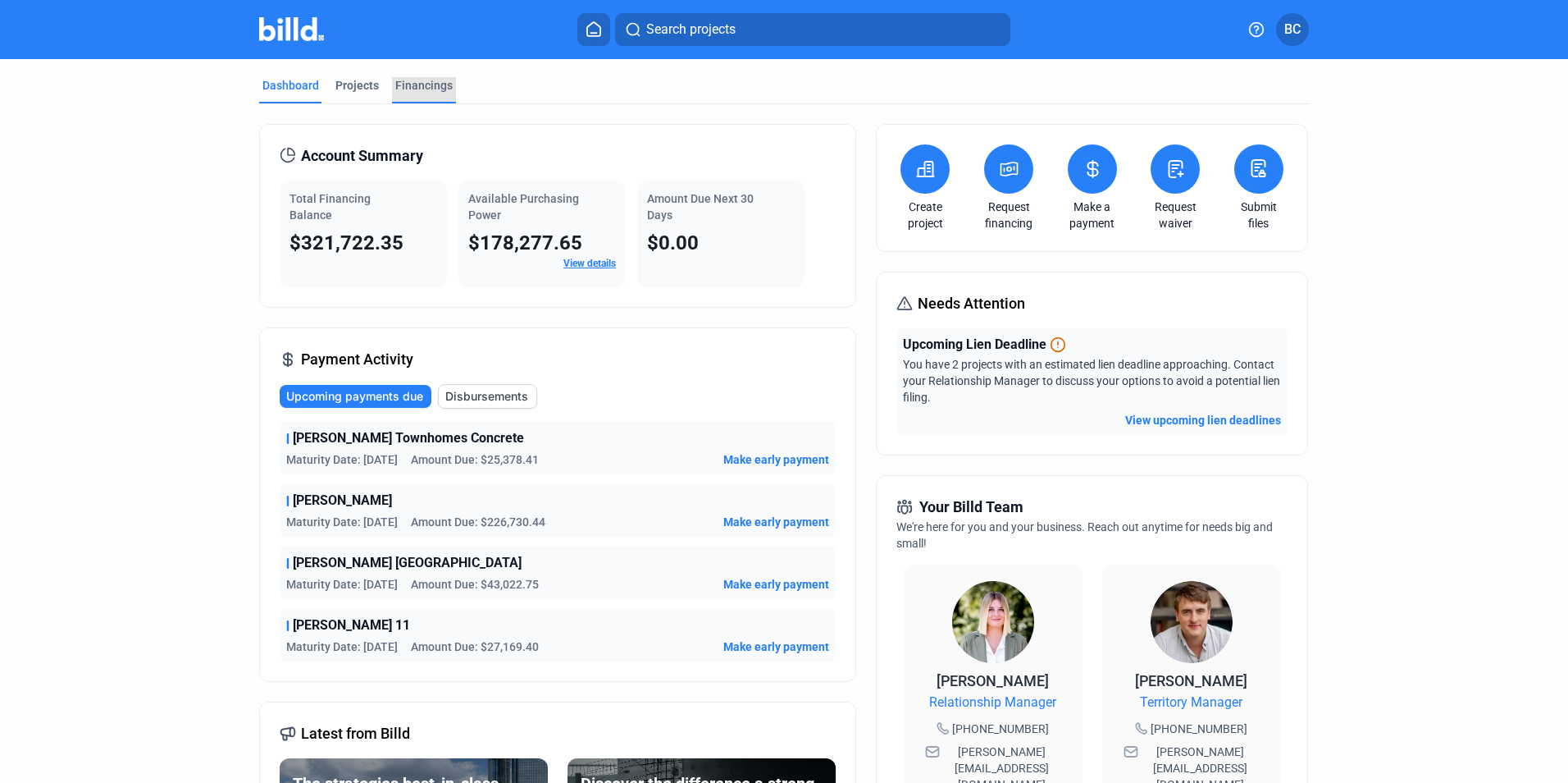
click at [422, 90] on div "Financings" at bounding box center [424, 85] width 57 height 17
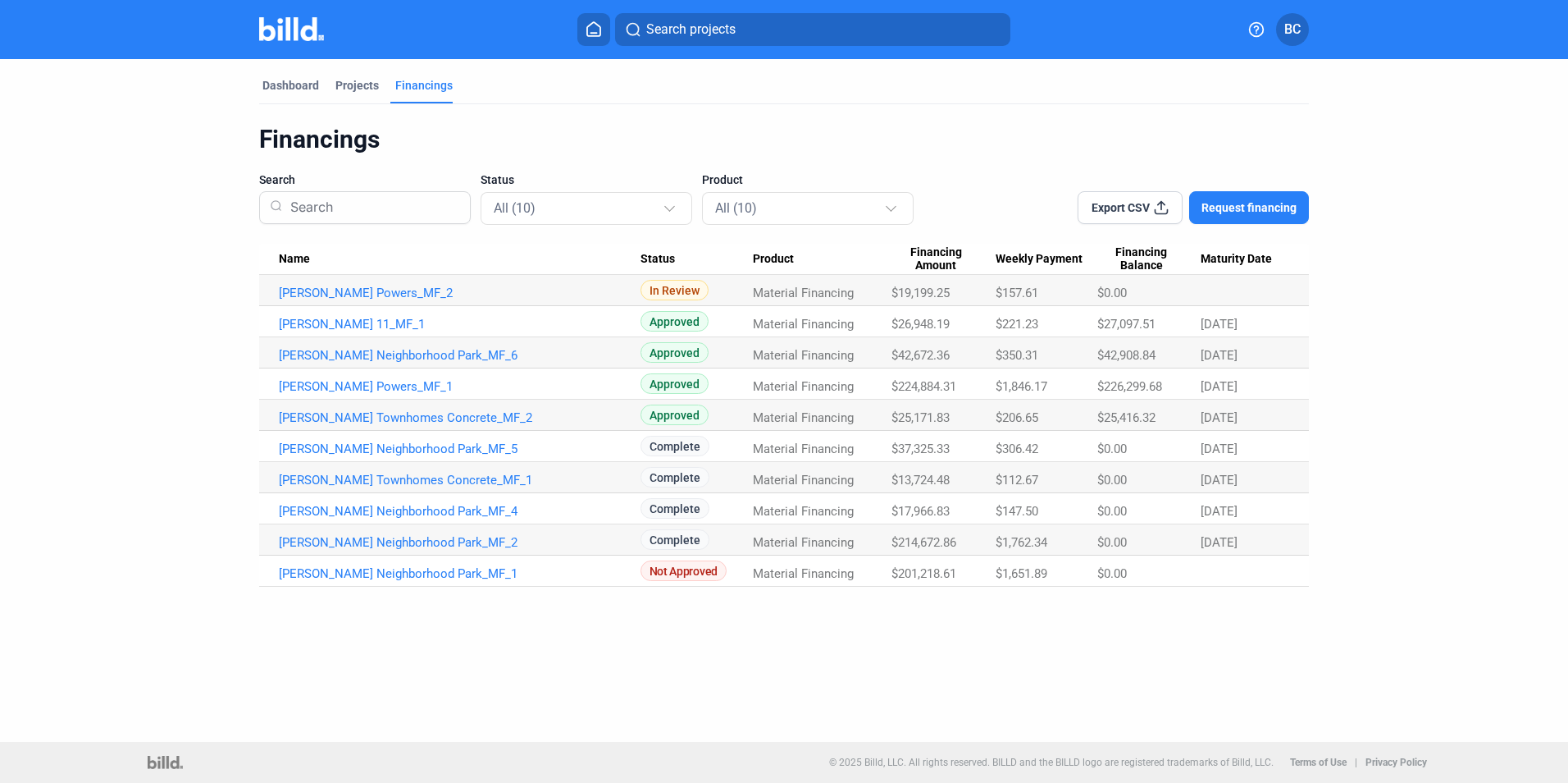
click at [1249, 212] on span "Request financing" at bounding box center [1249, 208] width 96 height 17
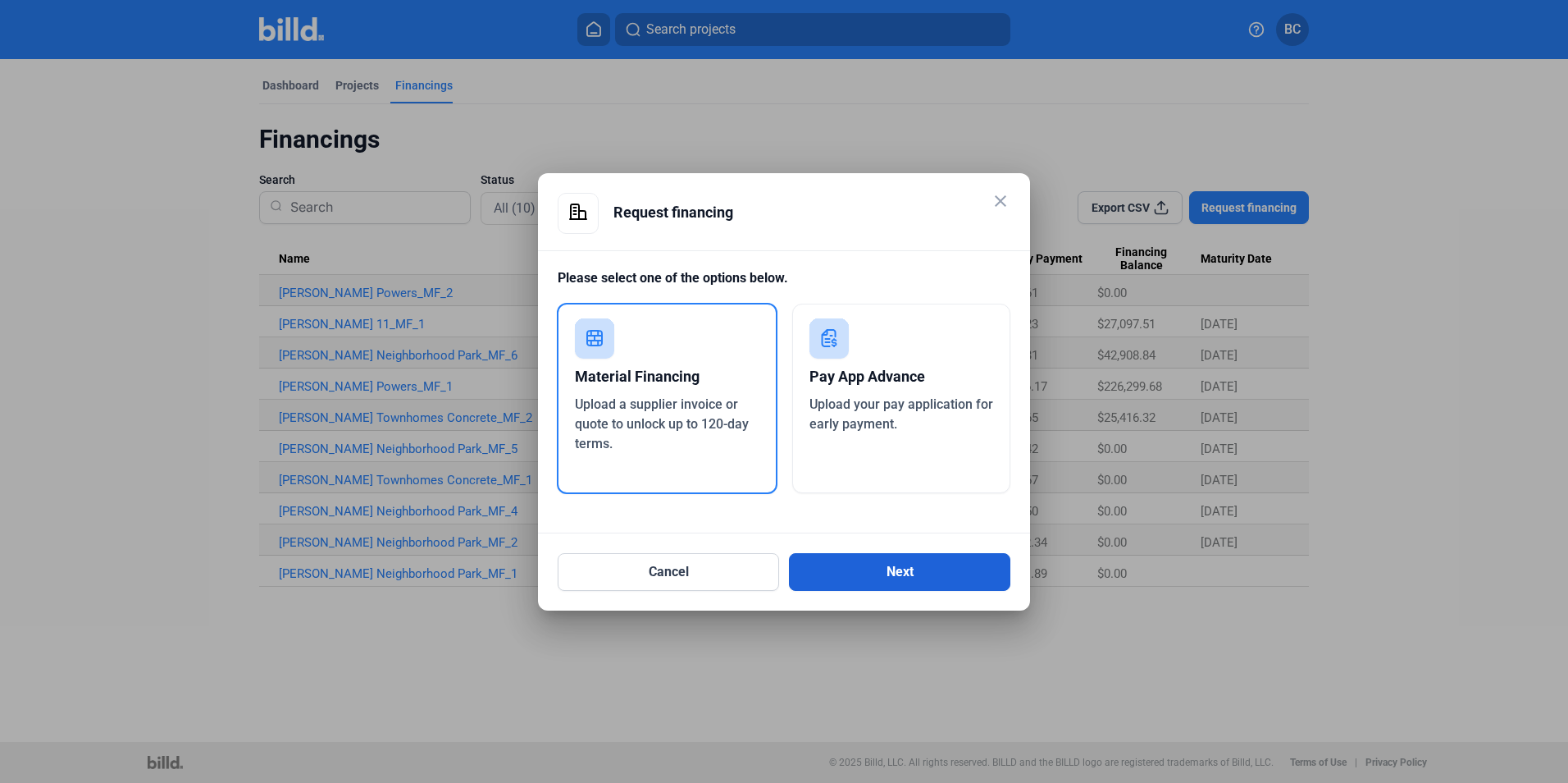
click at [919, 578] on button "Next" at bounding box center [899, 571] width 222 height 38
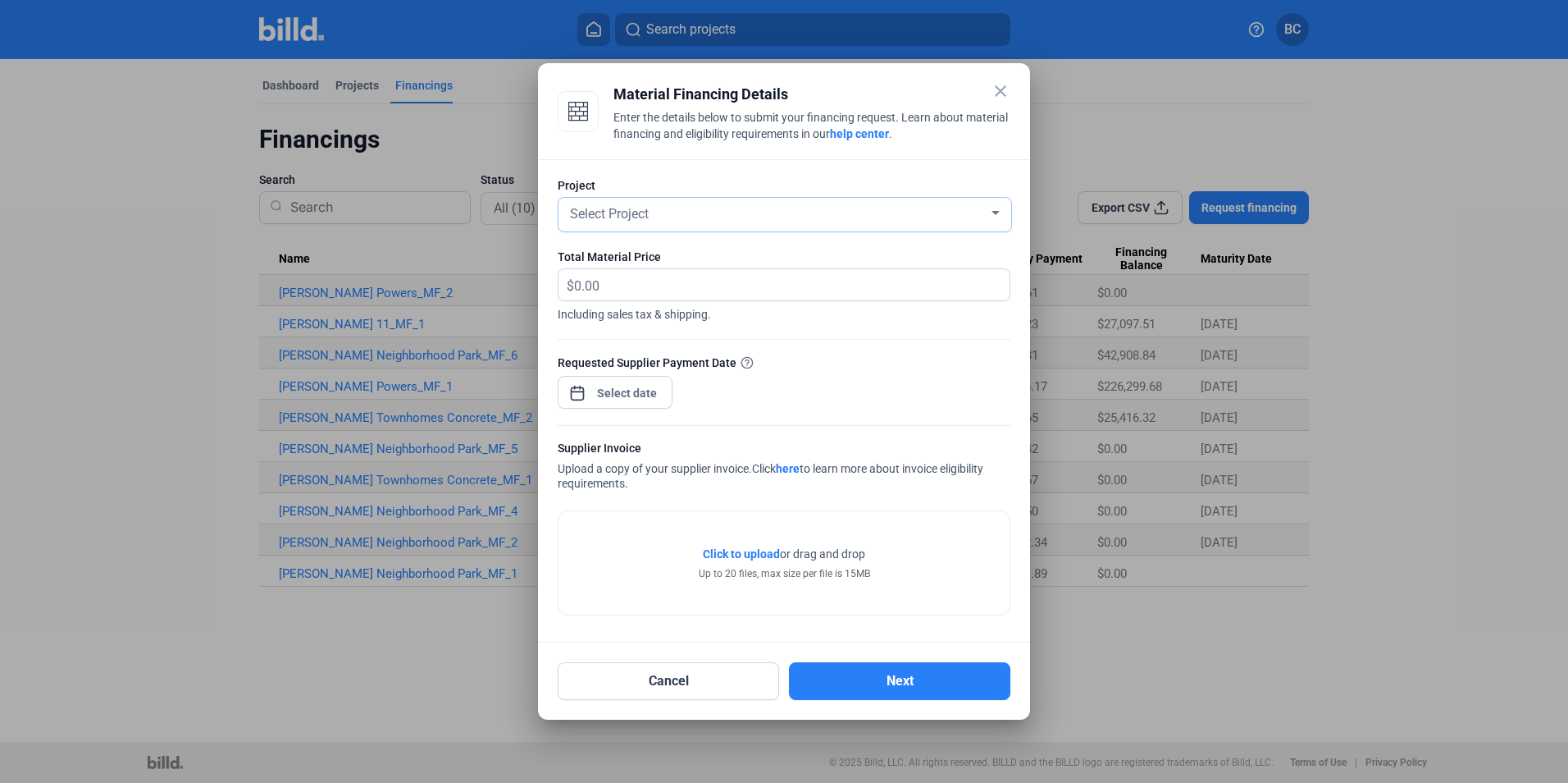
click at [996, 206] on div at bounding box center [996, 212] width 15 height 13
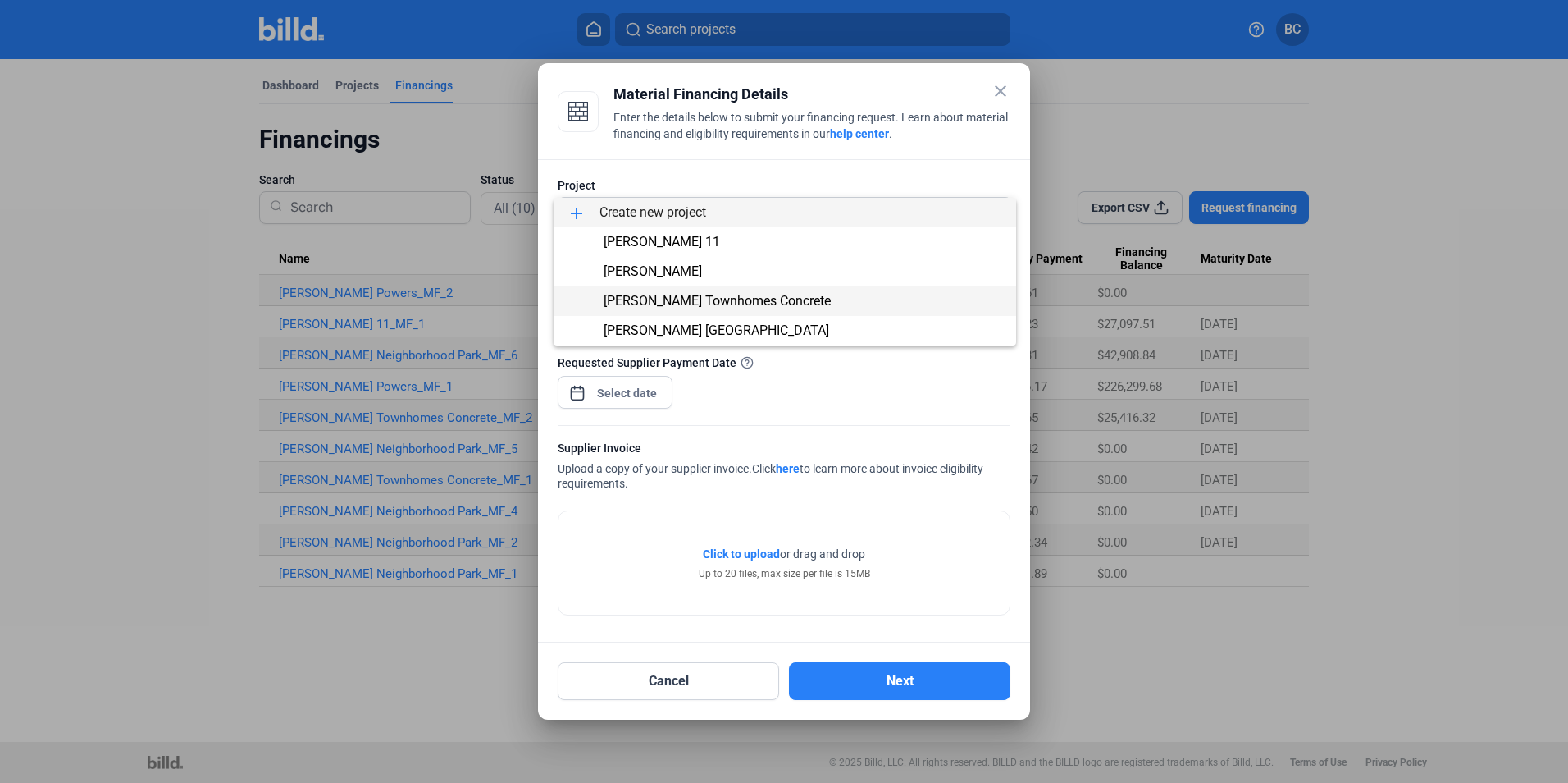
click at [758, 305] on span "[PERSON_NAME] Townhomes Concrete" at bounding box center [784, 302] width 436 height 30
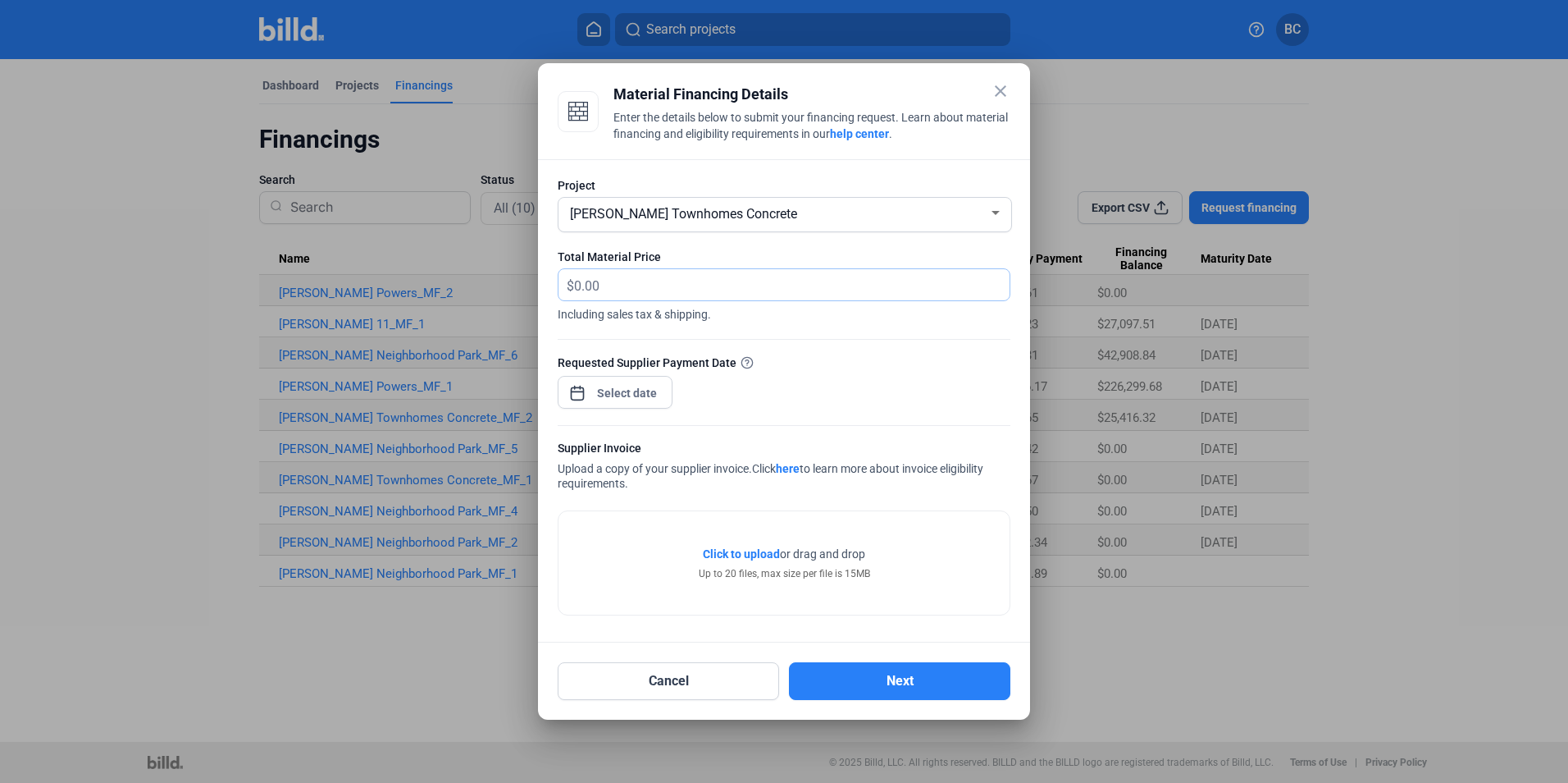
click at [591, 286] on input "text" at bounding box center [782, 285] width 416 height 32
type input "14,639.49"
click at [644, 396] on div "close Material Financing Details Enter the details below to submit your financi…" at bounding box center [784, 392] width 1568 height 783
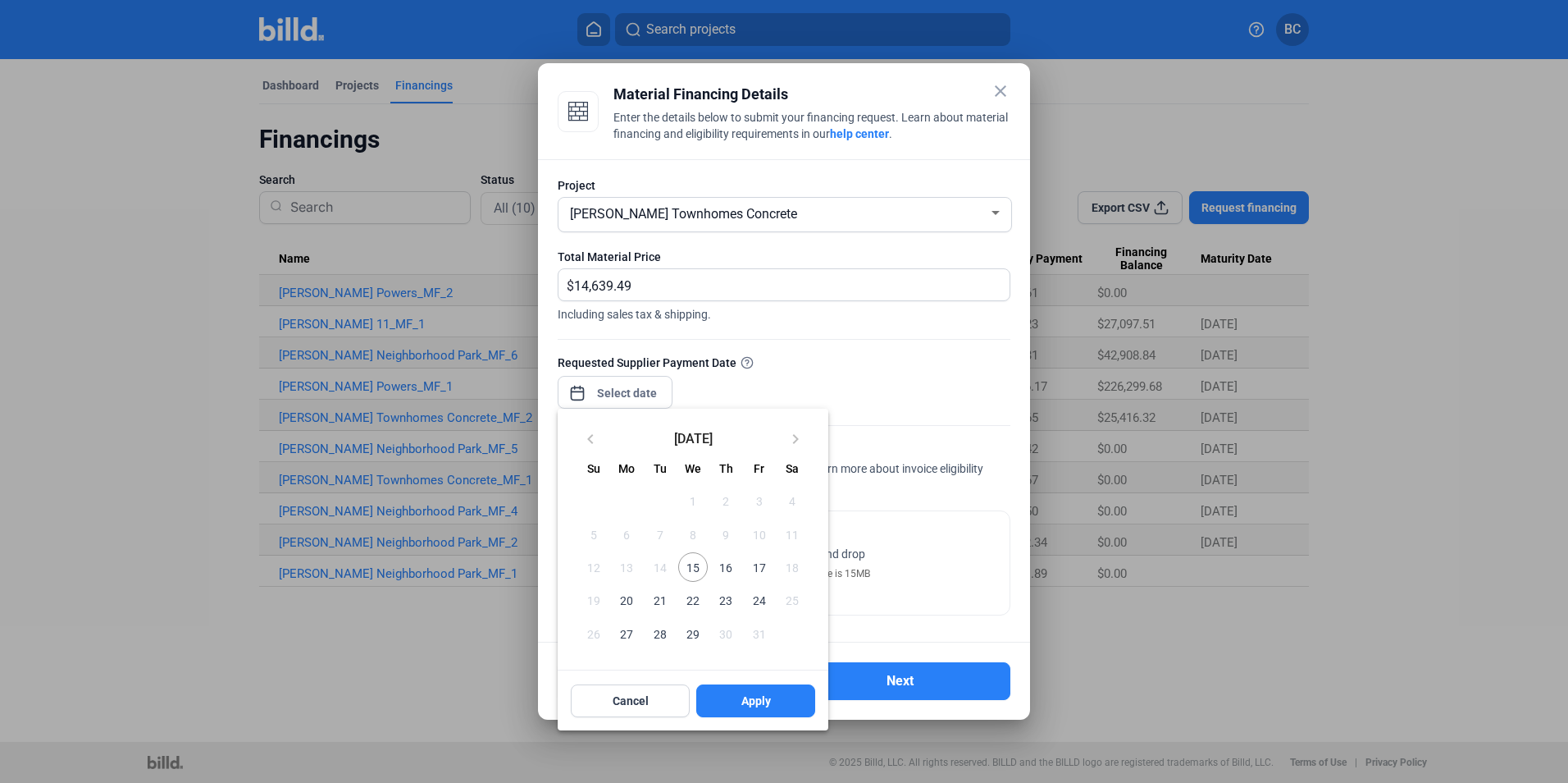
click at [754, 563] on span "17" at bounding box center [759, 567] width 30 height 30
click at [742, 709] on button "Apply" at bounding box center [756, 700] width 119 height 32
type input "[DATE]"
click at [930, 552] on div at bounding box center [784, 392] width 1568 height 783
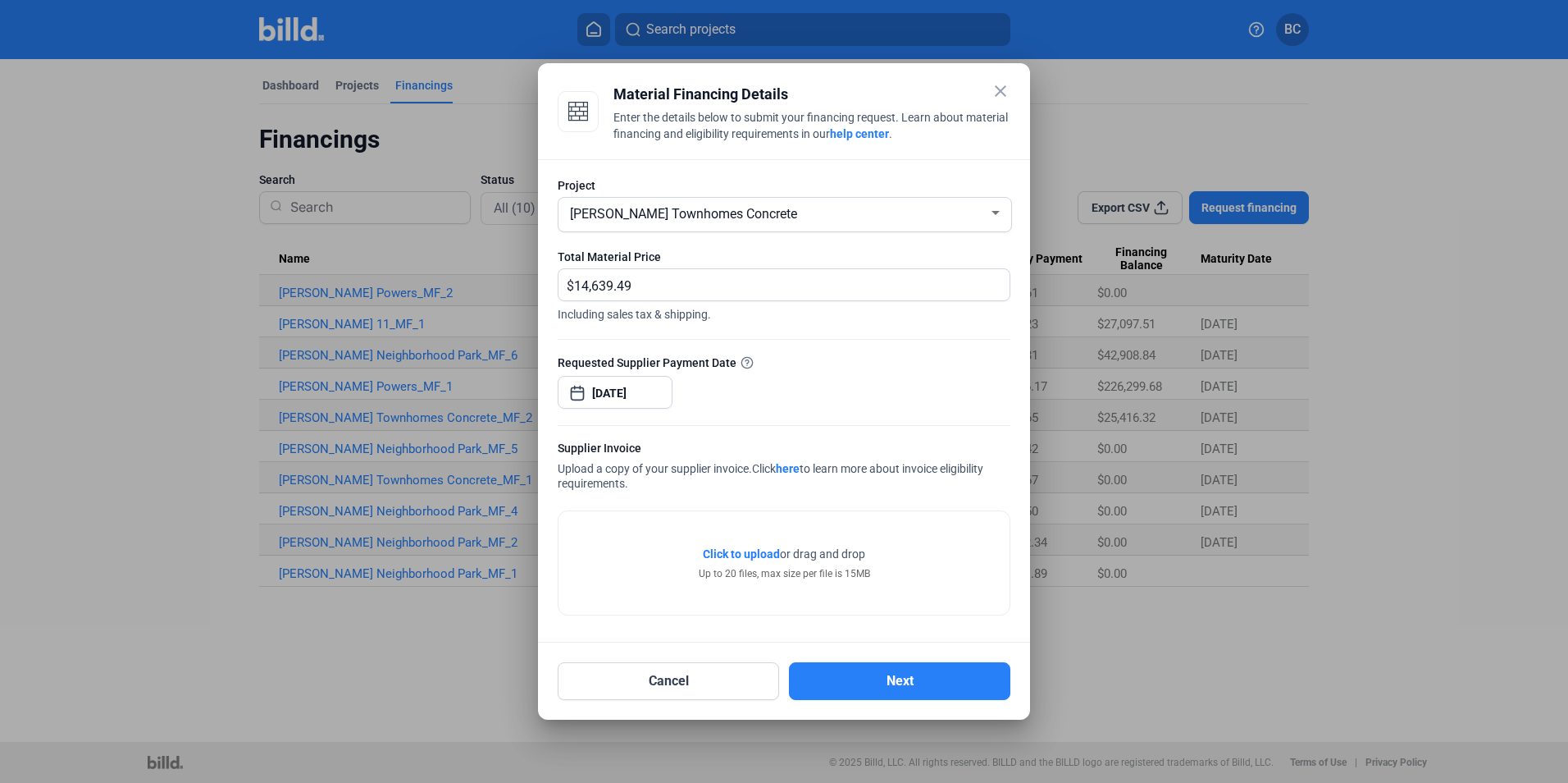
click at [722, 554] on span "Click to upload" at bounding box center [741, 554] width 77 height 13
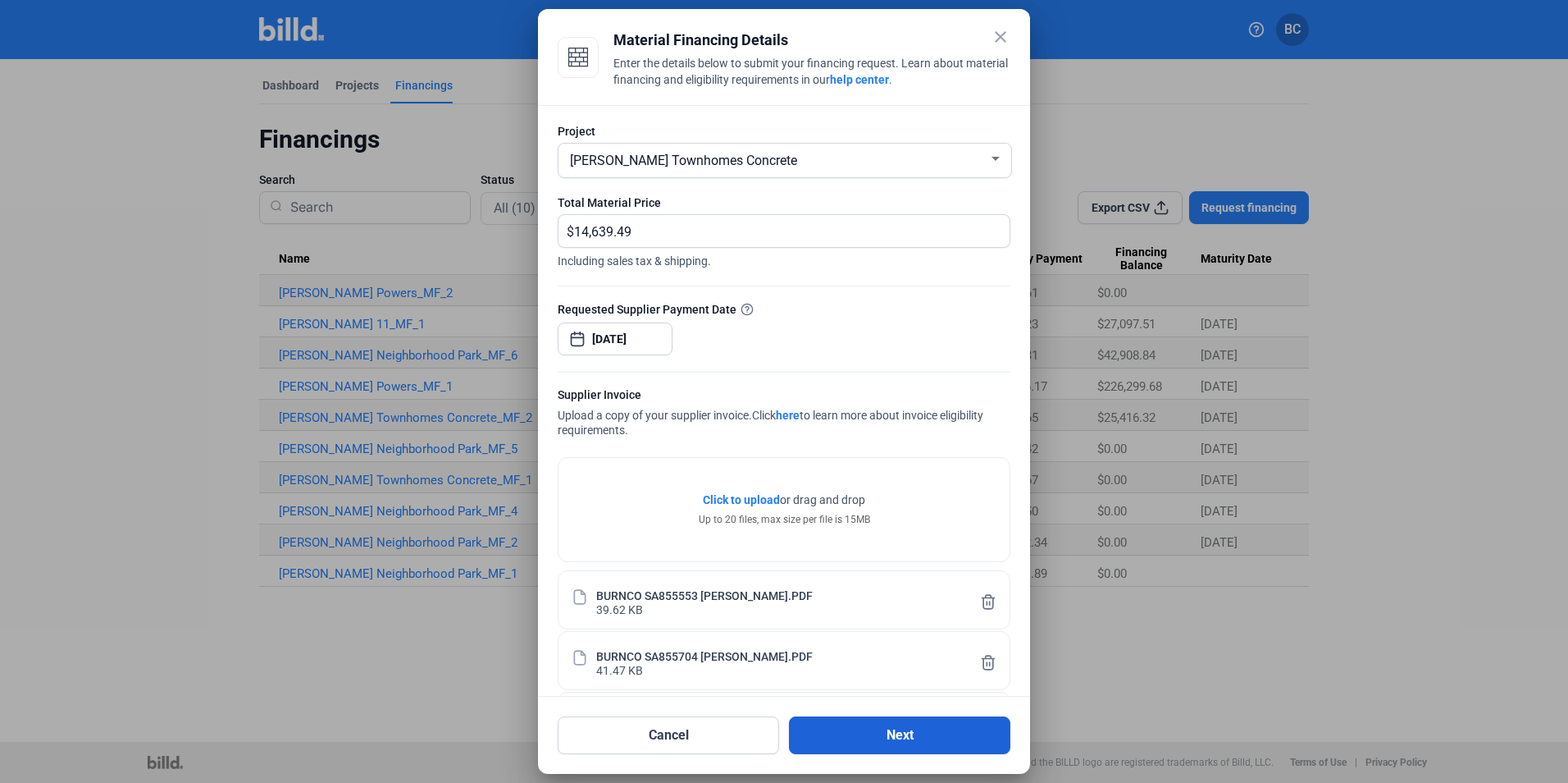
click at [901, 741] on button "Next" at bounding box center [899, 735] width 222 height 38
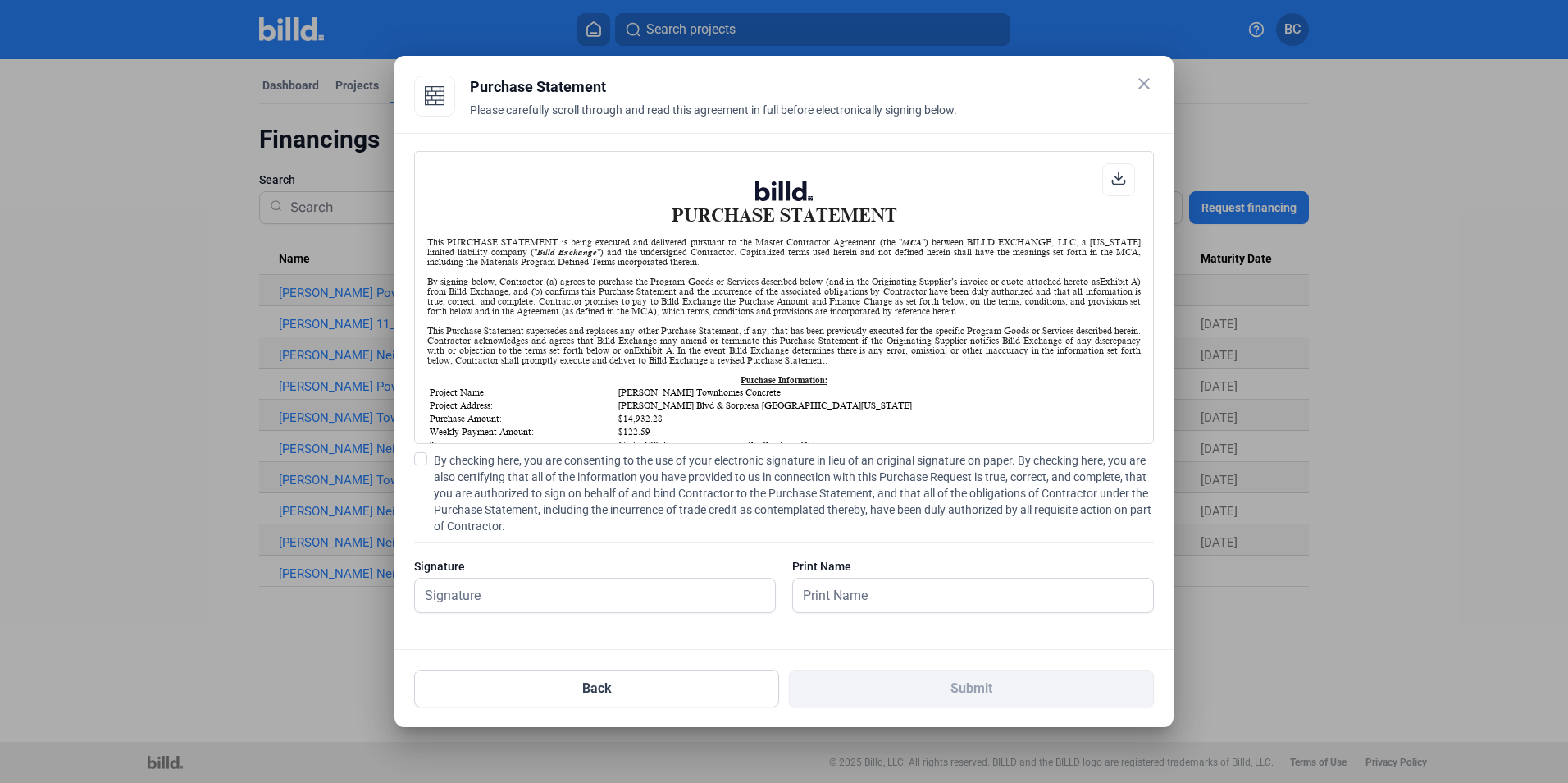
scroll to position [1, 0]
click at [422, 457] on span at bounding box center [421, 458] width 13 height 13
click at [0, 0] on input "By checking here, you are consenting to the use of your electronic signature in…" at bounding box center [0, 0] width 0 height 0
click at [535, 597] on input "text" at bounding box center [585, 595] width 342 height 33
type input "[PERSON_NAME]"
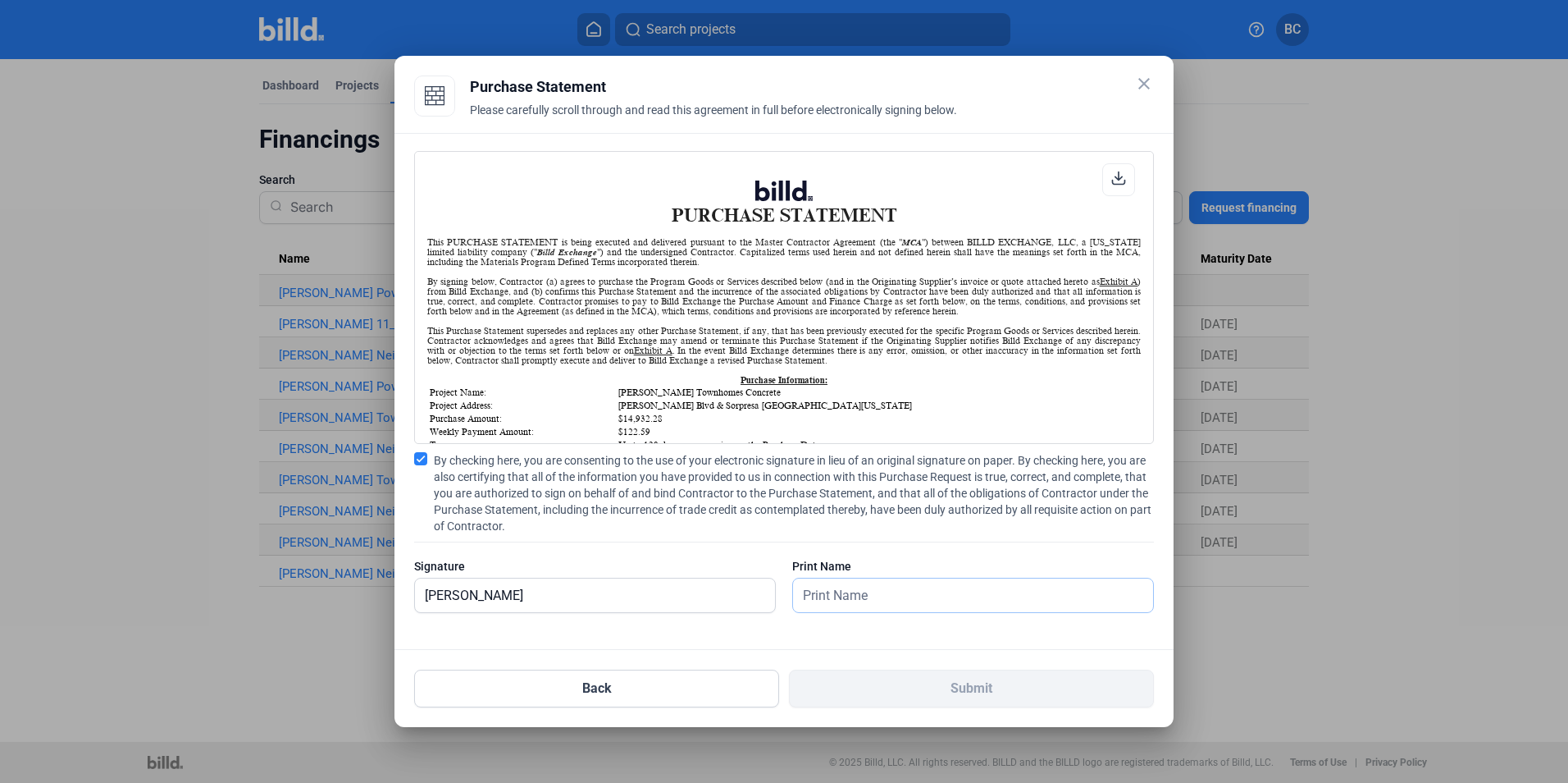
type input "[PERSON_NAME]"
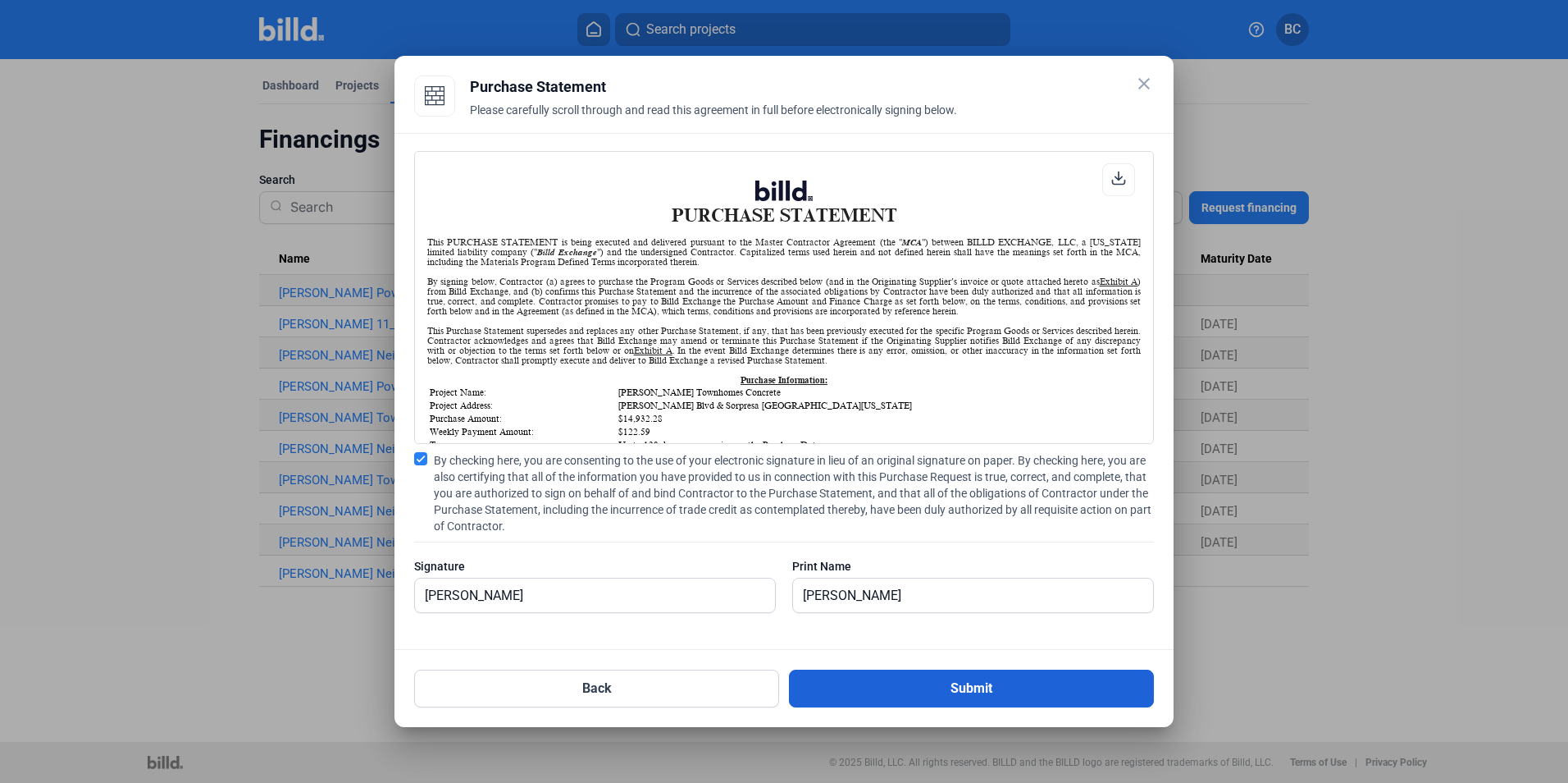
click at [939, 685] on button "Submit" at bounding box center [972, 688] width 365 height 38
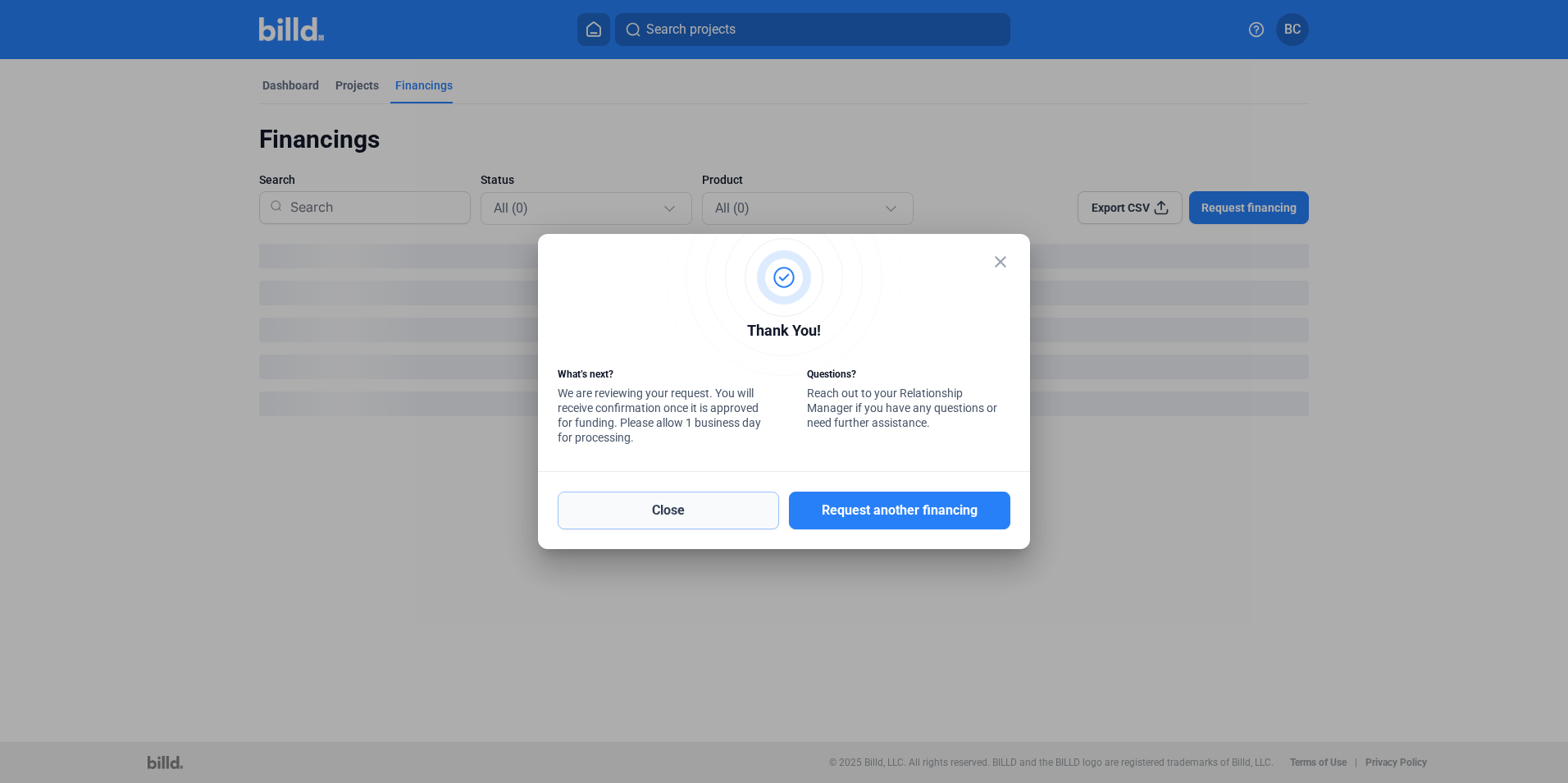
click at [677, 503] on button "Close" at bounding box center [668, 510] width 222 height 38
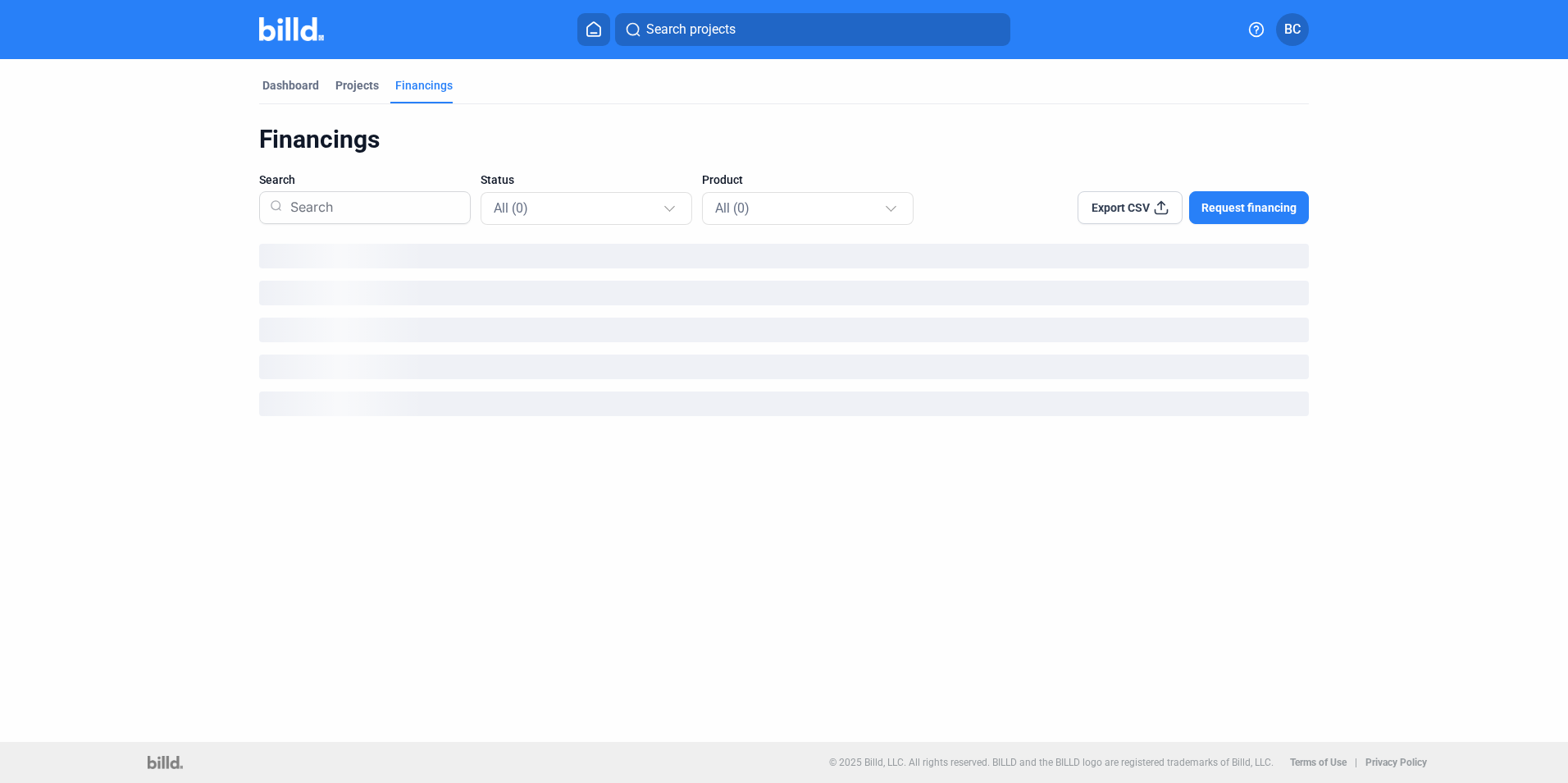
drag, startPoint x: 287, startPoint y: 84, endPoint x: 980, endPoint y: 606, distance: 867.6
click at [287, 83] on div "Dashboard" at bounding box center [290, 85] width 57 height 17
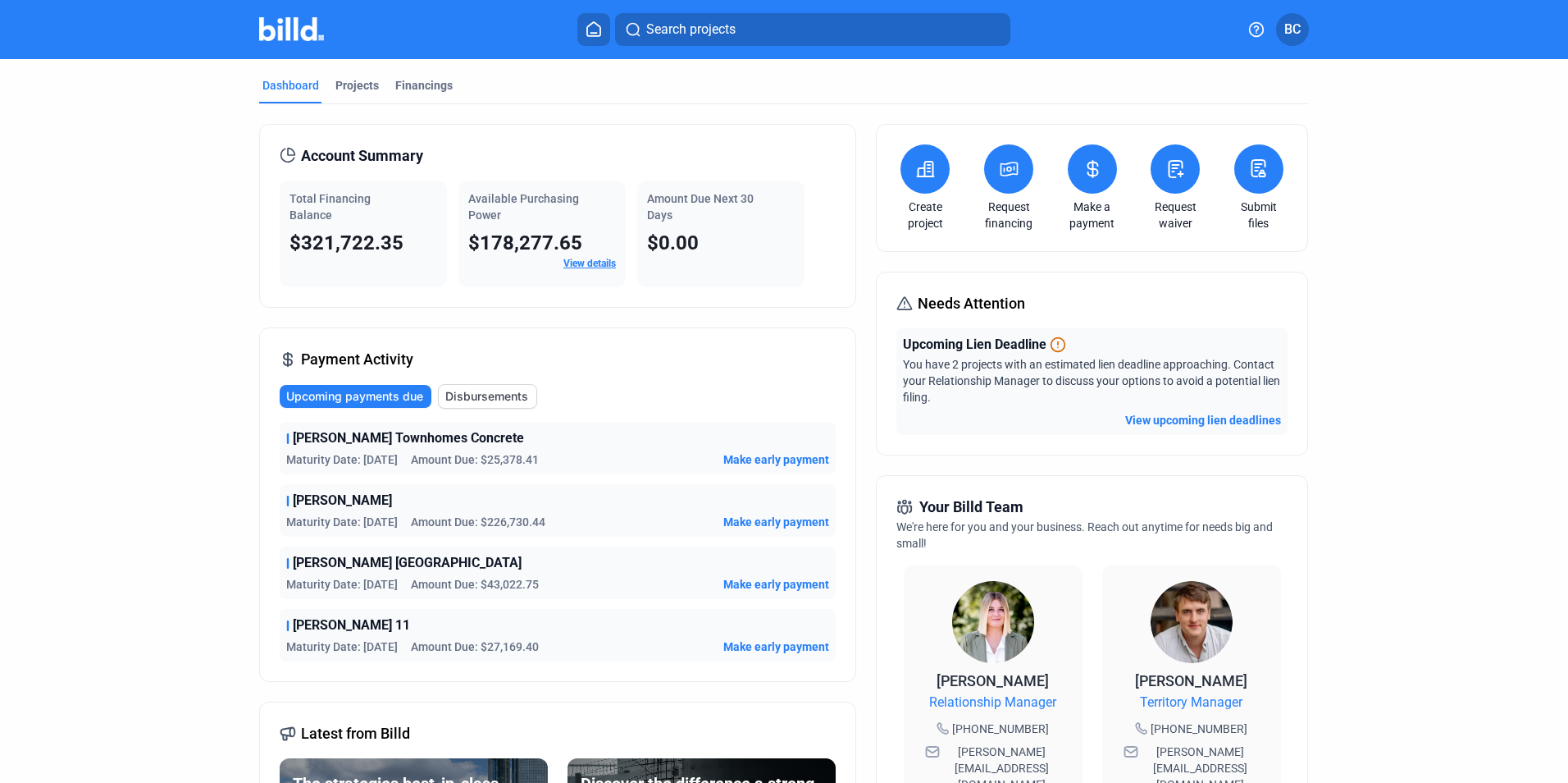
click at [566, 262] on link "View details" at bounding box center [590, 263] width 53 height 11
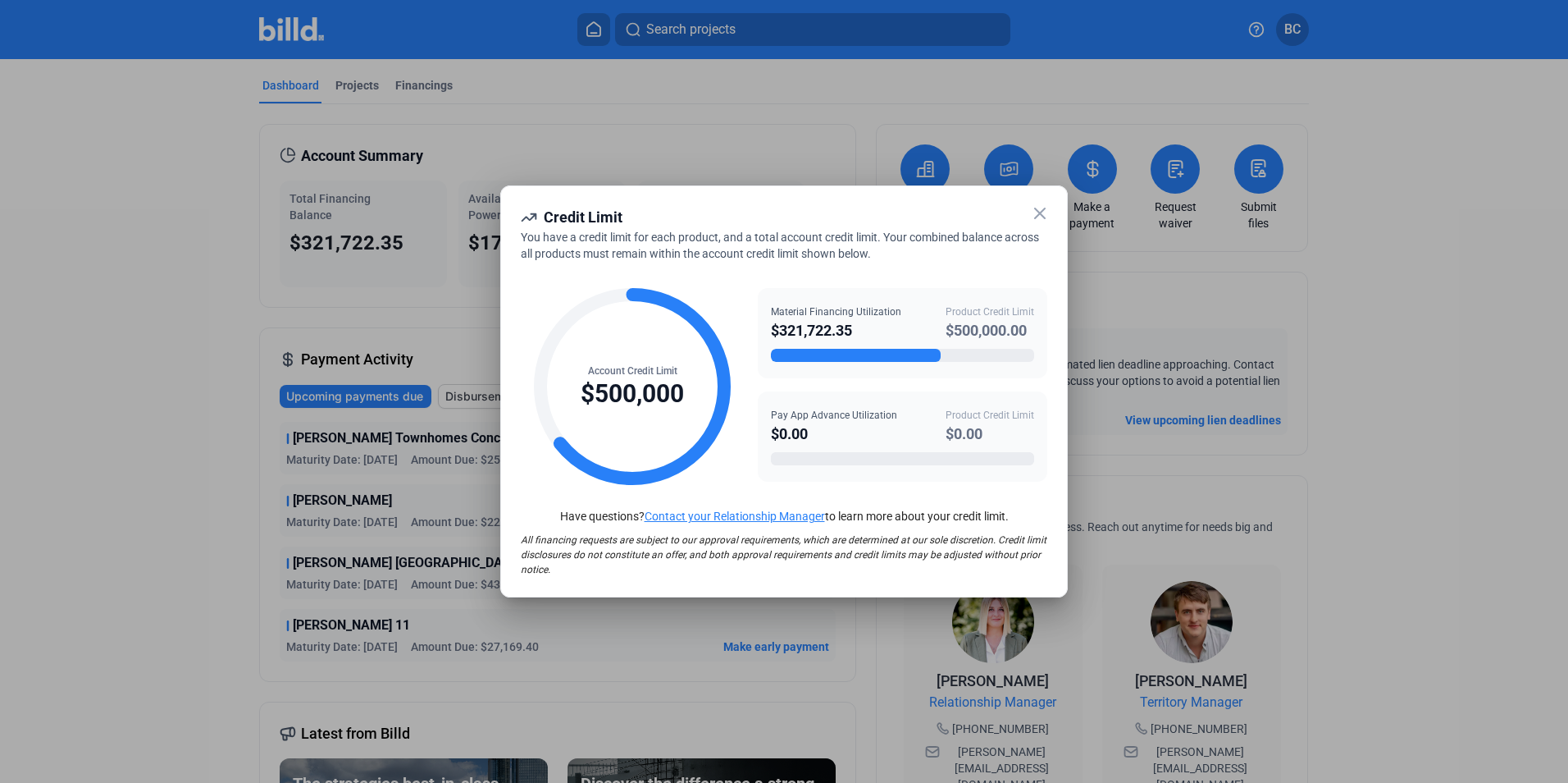
click at [1031, 217] on icon at bounding box center [1039, 212] width 19 height 19
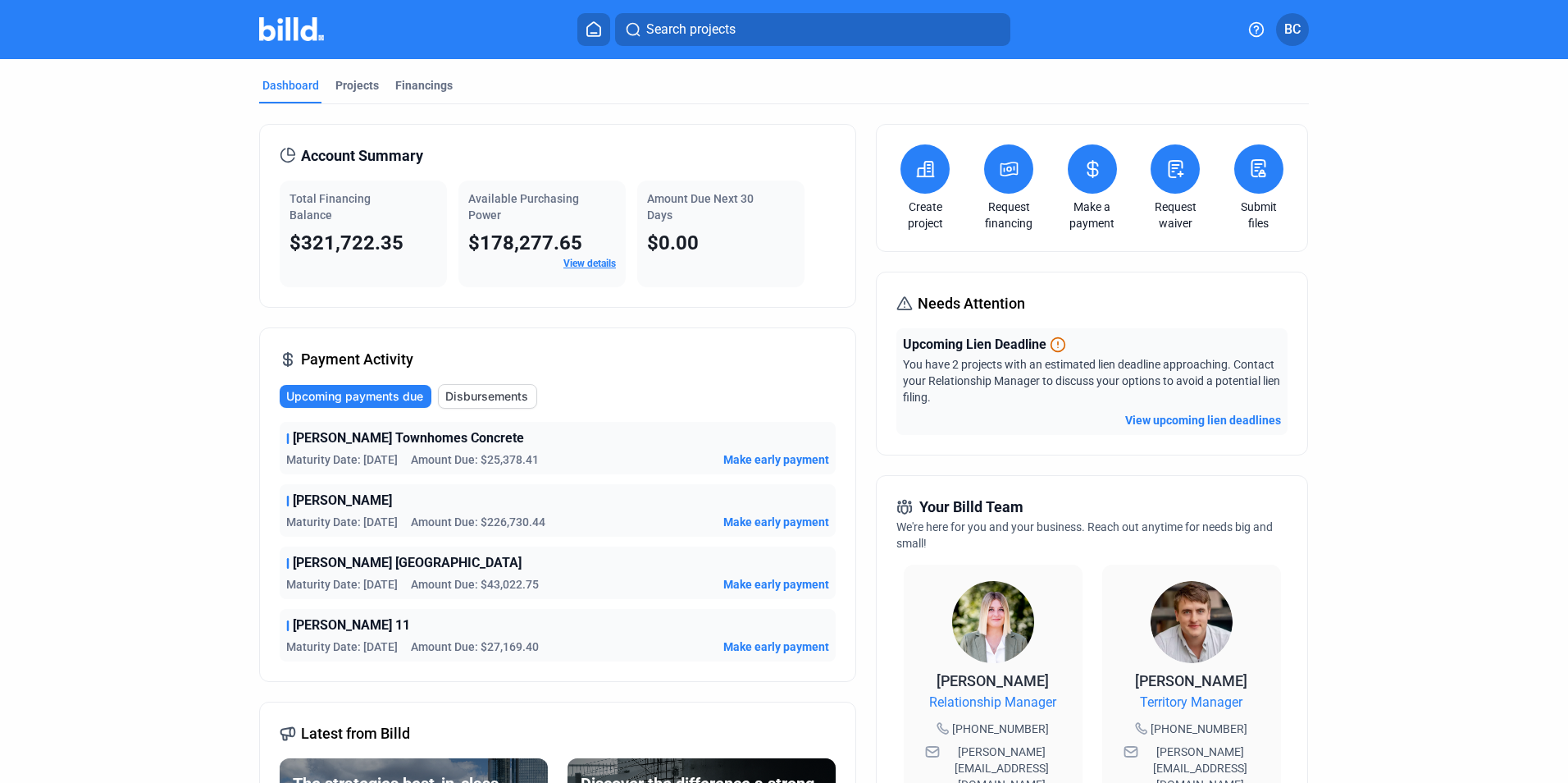
click at [1178, 425] on button "View upcoming lien deadlines" at bounding box center [1203, 420] width 156 height 17
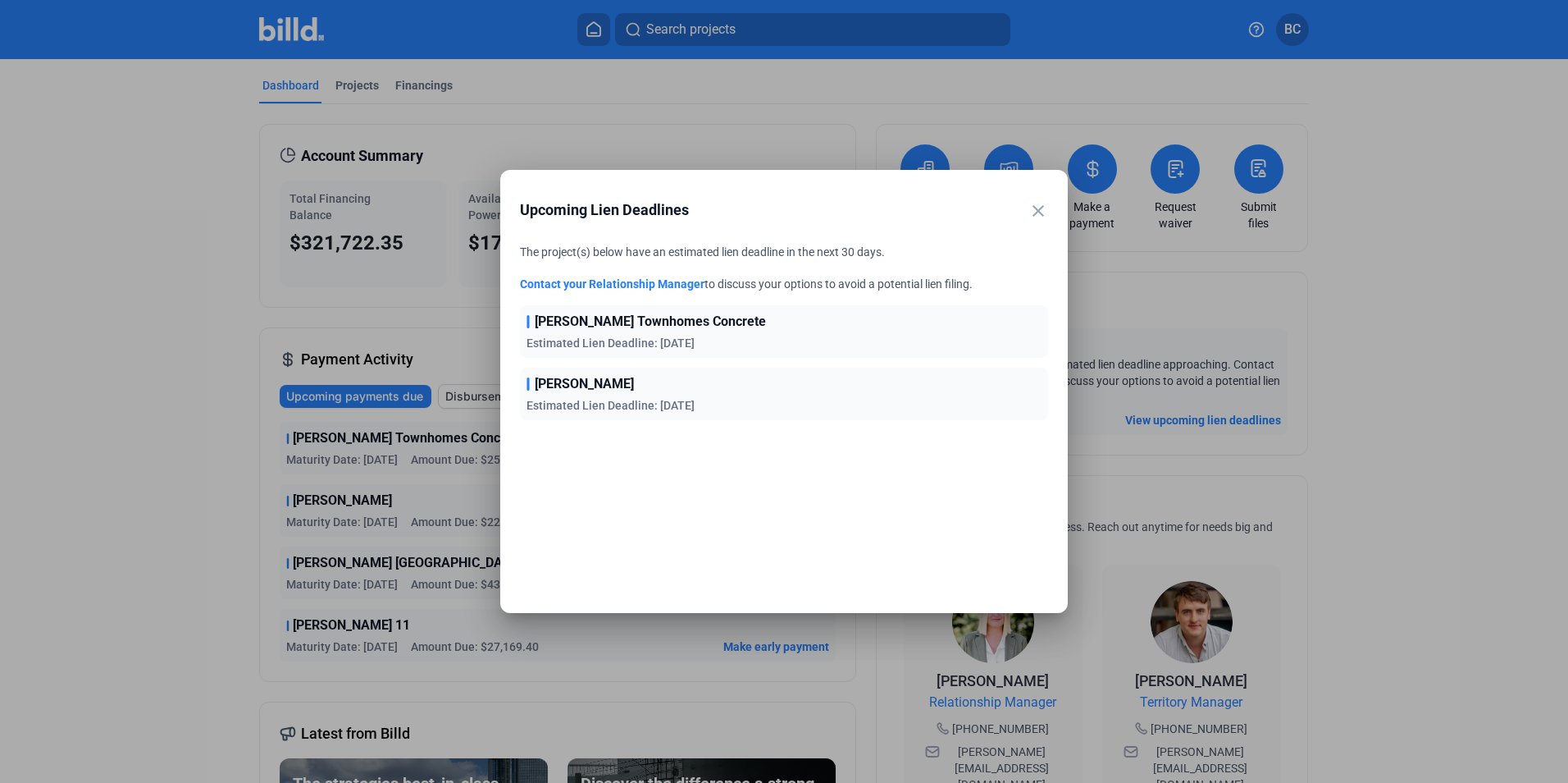
click at [1038, 214] on mat-icon "close" at bounding box center [1038, 211] width 19 height 19
